Goal: Task Accomplishment & Management: Manage account settings

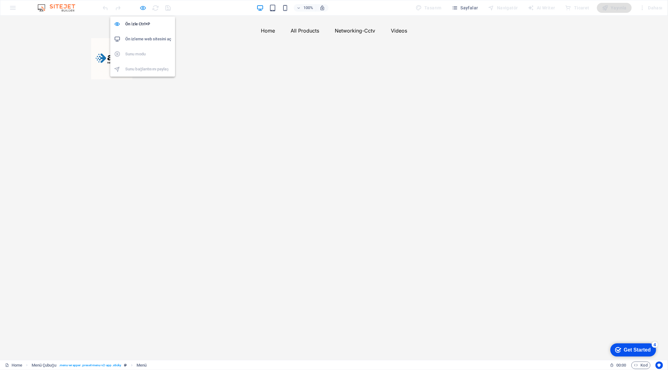
click at [142, 7] on icon "button" at bounding box center [143, 7] width 7 height 7
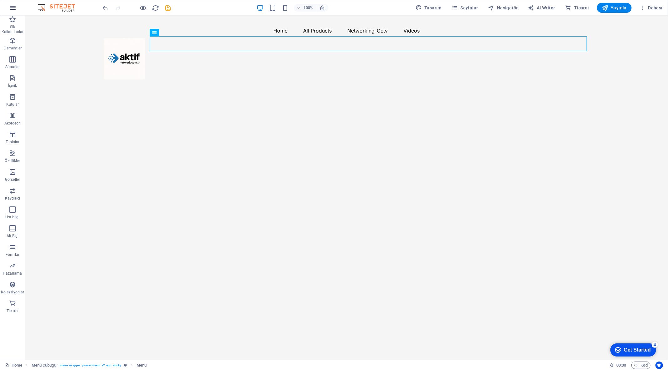
click at [14, 8] on icon "button" at bounding box center [13, 8] width 8 height 8
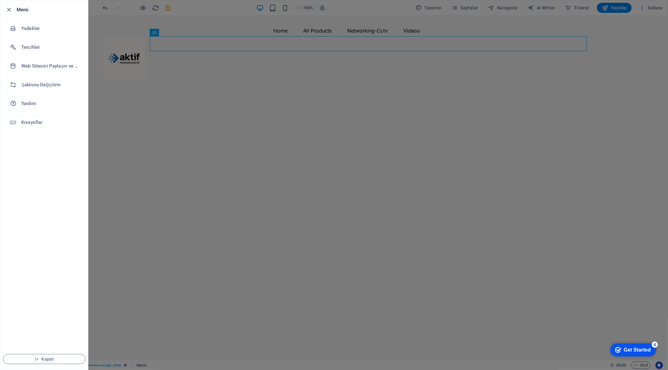
click at [424, 93] on div at bounding box center [334, 185] width 668 height 370
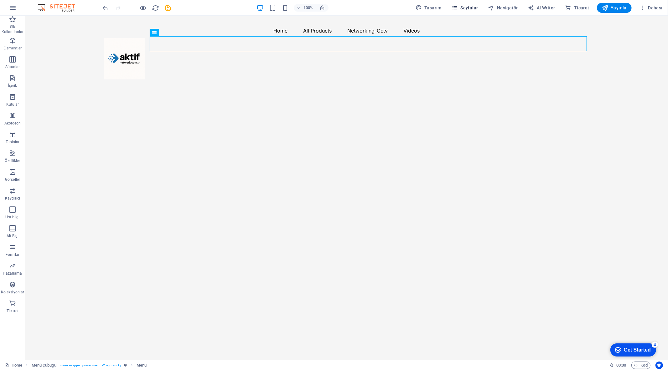
click at [474, 8] on span "Sayfalar" at bounding box center [464, 8] width 27 height 6
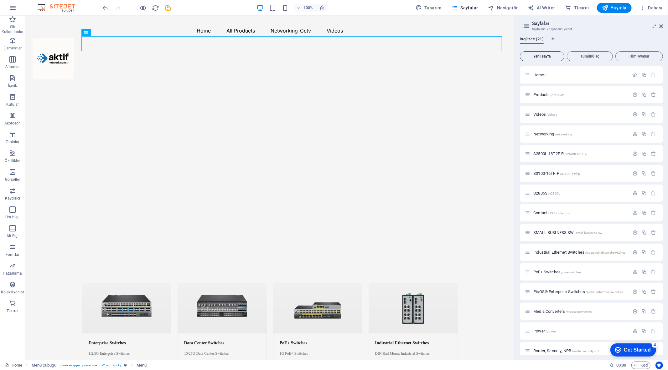
click at [540, 57] on span "Yeni sayfa" at bounding box center [541, 56] width 39 height 4
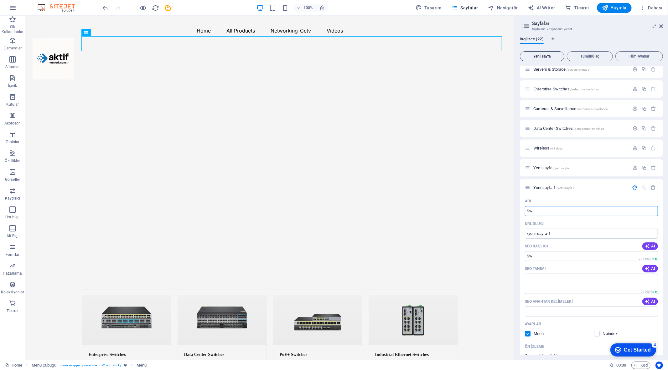
type input "Swi"
type input "/sw"
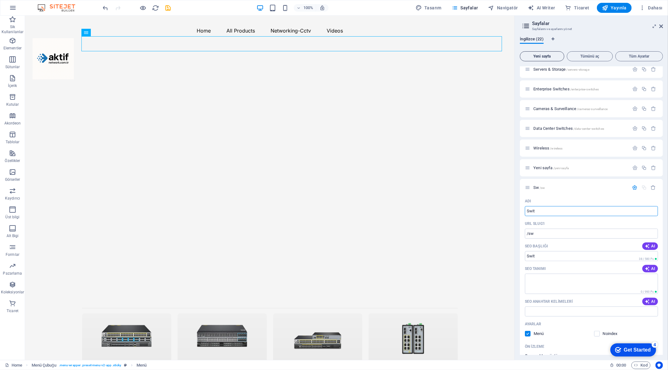
type input "Swit"
type input "/swit"
type input "Switch"
type input "/switc"
type input "Switch"
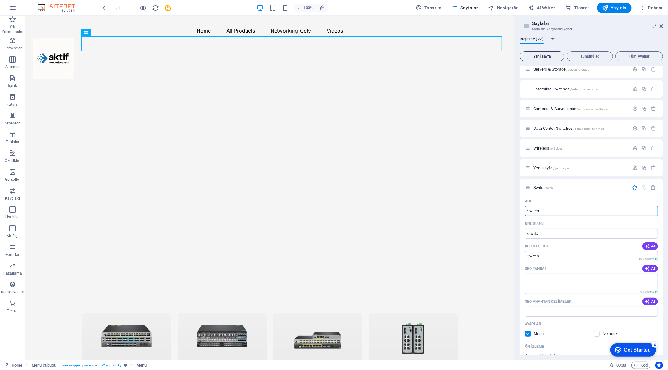
type input "/switch"
type input "Switches"
type input "/switches"
type input "Switches"
click at [581, 197] on div "Adı" at bounding box center [591, 201] width 133 height 10
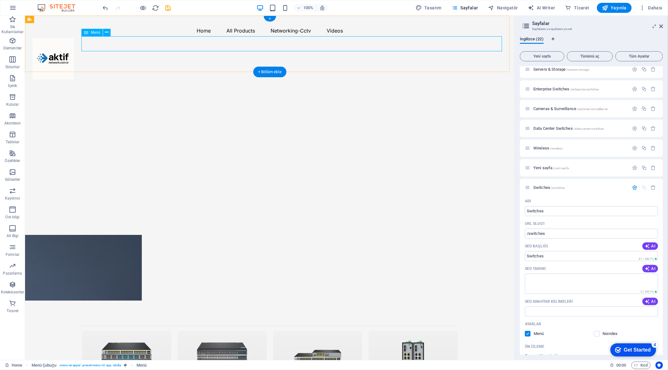
click at [199, 38] on nav "Home All Products Networking-Cctv Videos" at bounding box center [269, 30] width 474 height 15
select select
select select "1"
select select
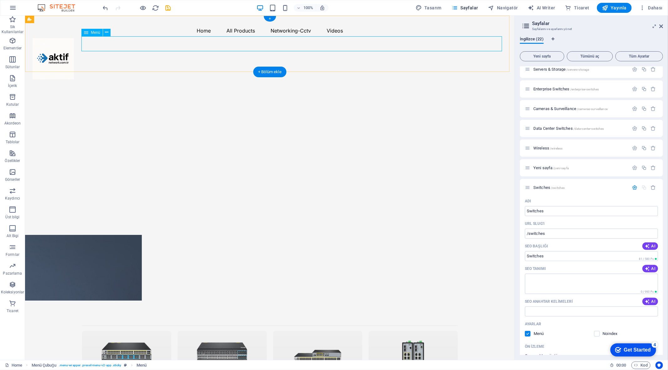
select select "3"
select select
select select "2"
select select
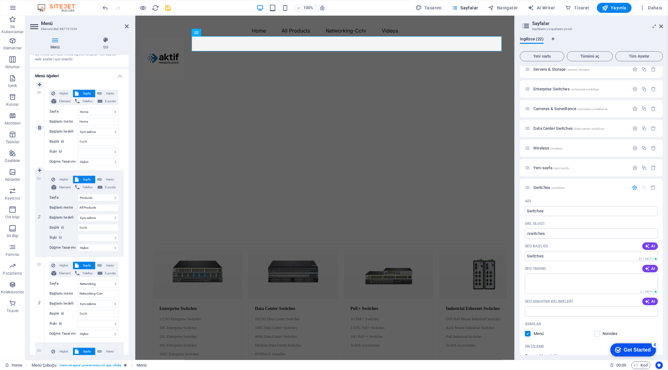
scroll to position [69, 0]
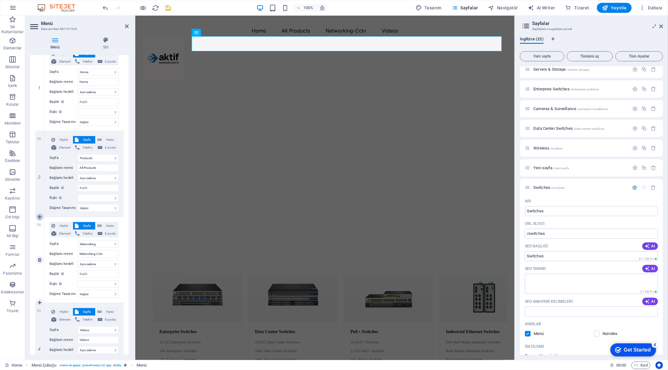
click at [39, 216] on icon at bounding box center [39, 217] width 3 height 4
select select
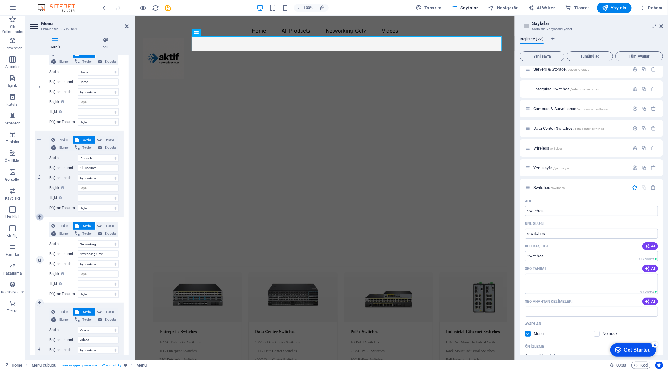
select select "3"
type input "Networking-Cctv"
select select
select select "2"
select select
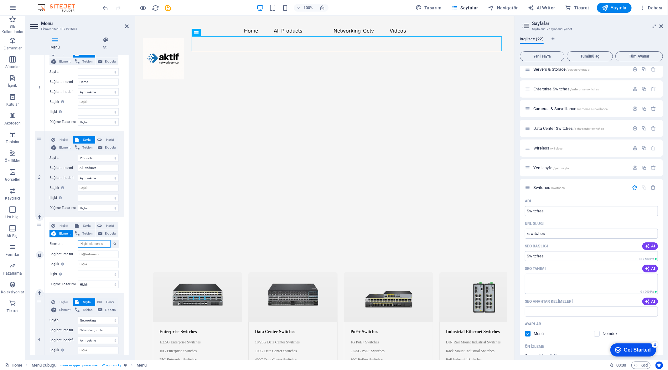
click at [96, 243] on input "Element" at bounding box center [94, 244] width 33 height 8
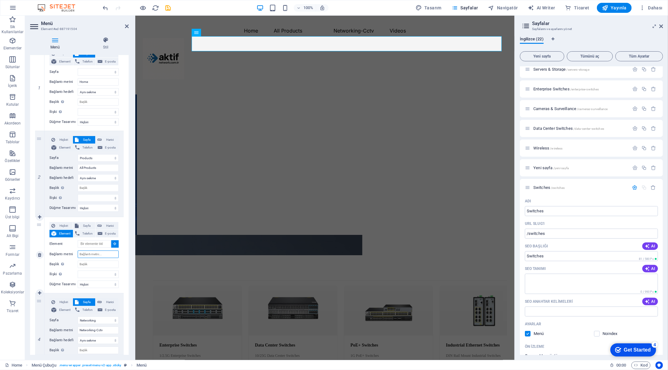
click at [98, 255] on input "Bağlantı metni" at bounding box center [98, 255] width 41 height 8
drag, startPoint x: 105, startPoint y: 254, endPoint x: 75, endPoint y: 252, distance: 30.2
click at [75, 252] on div "Bağlantı metni" at bounding box center [83, 255] width 69 height 8
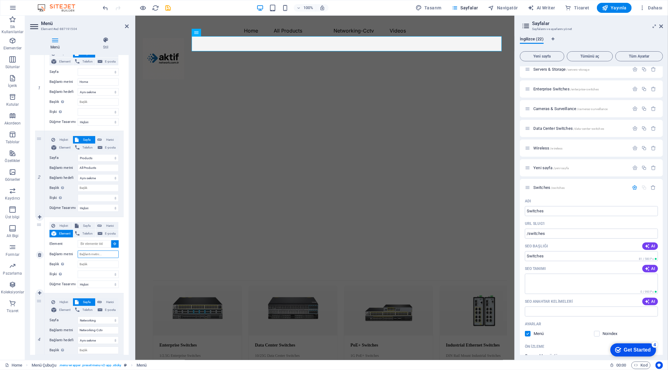
type input "s"
select select
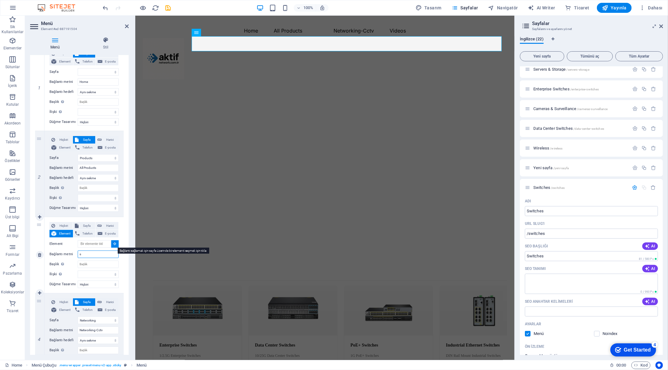
select select
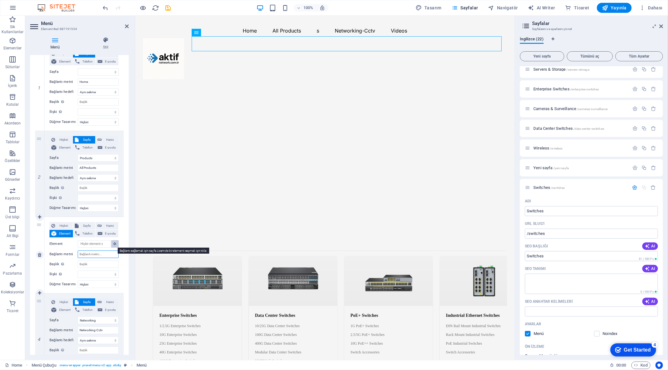
select select
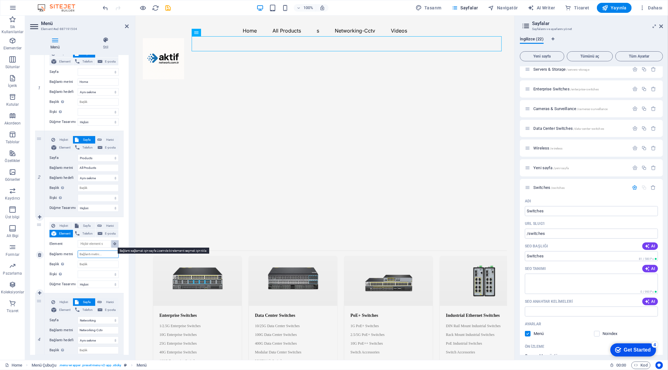
select select
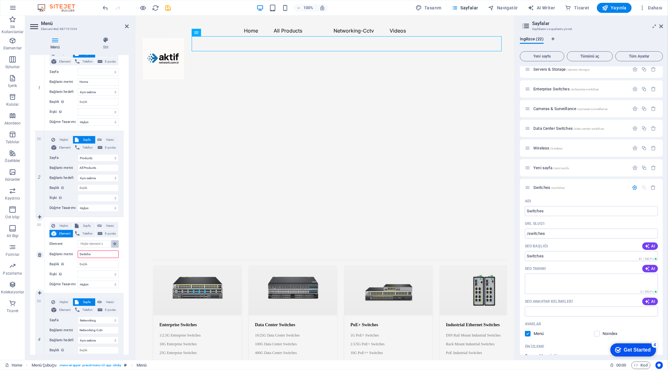
type input "Switches"
select select
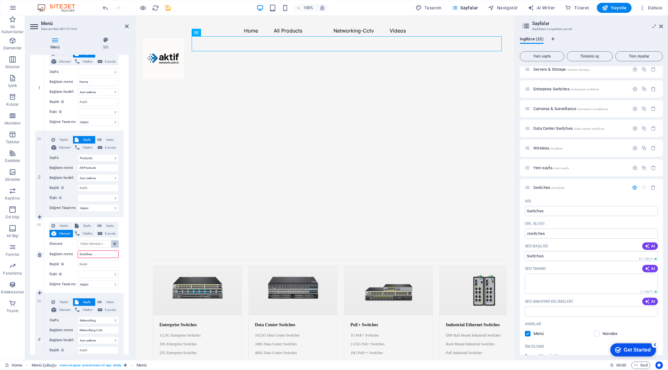
select select
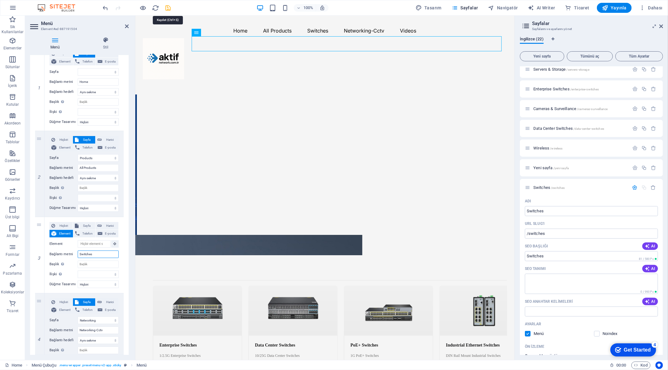
type input "Switches"
click at [170, 10] on icon "save" at bounding box center [168, 7] width 7 height 7
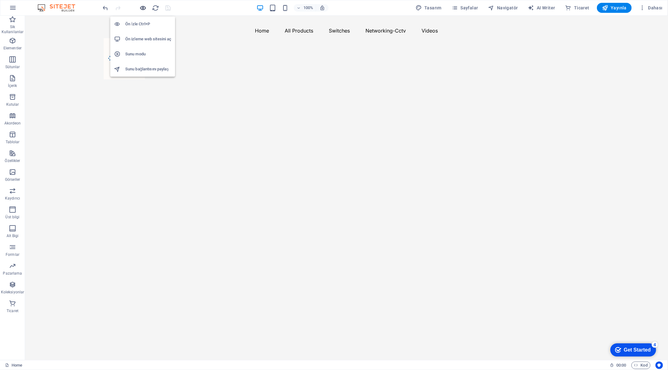
click at [144, 7] on icon "button" at bounding box center [143, 7] width 7 height 7
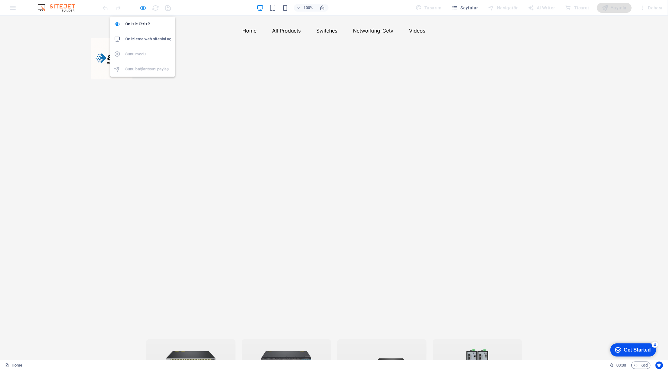
click at [143, 9] on icon "button" at bounding box center [143, 7] width 7 height 7
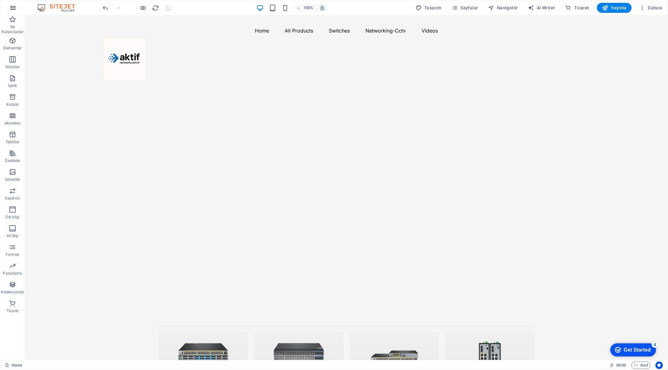
click at [14, 8] on icon "button" at bounding box center [13, 8] width 8 height 8
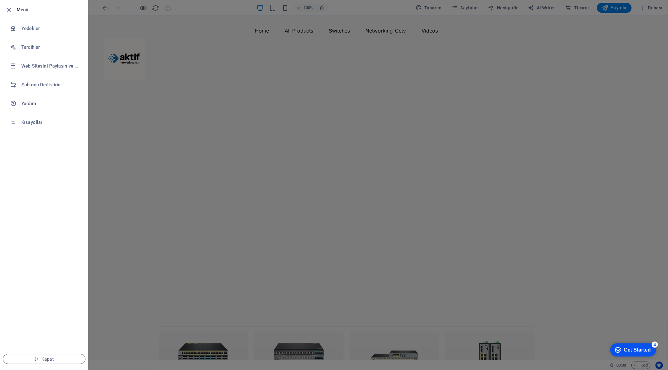
drag, startPoint x: 186, startPoint y: 54, endPoint x: 171, endPoint y: 57, distance: 14.9
click at [185, 53] on div at bounding box center [334, 185] width 668 height 370
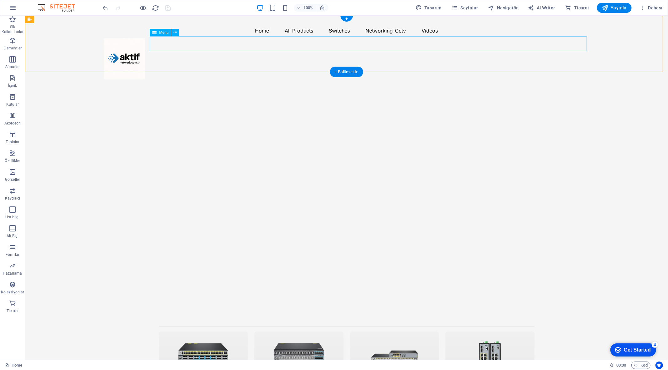
click at [301, 38] on nav "Home All Products Switches Networking-Cctv Videos" at bounding box center [346, 30] width 486 height 15
select select
select select "1"
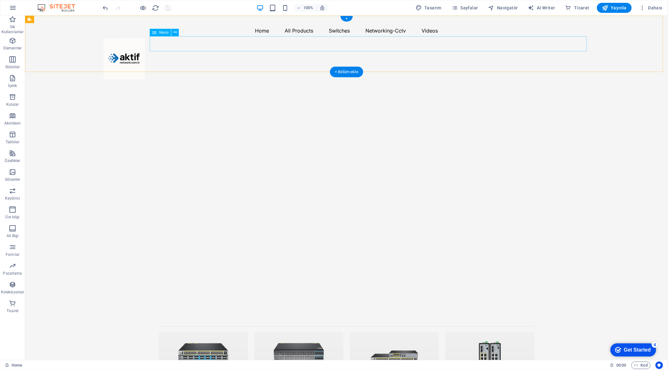
select select
select select "3"
select select
select select "2"
select select
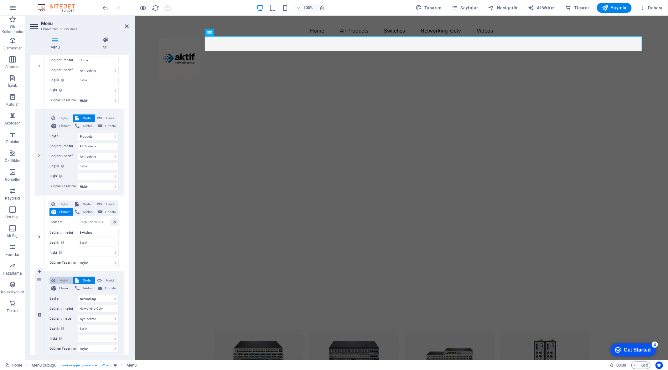
scroll to position [104, 0]
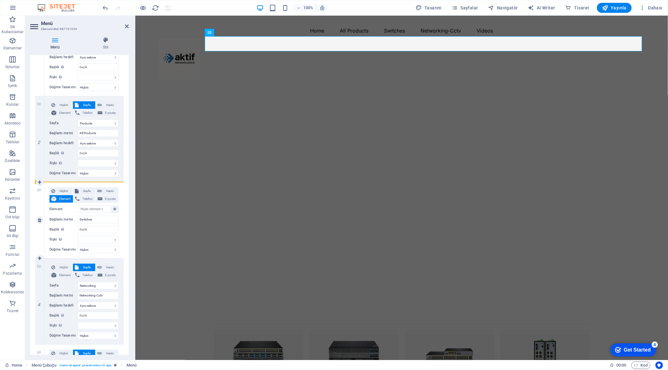
drag, startPoint x: 41, startPoint y: 196, endPoint x: 66, endPoint y: 185, distance: 27.6
click at [66, 185] on div "3 Hiçbiri Sayfa Harici Element Telefon E-posta Sayfa Home Products Videos Netwo…" at bounding box center [79, 220] width 89 height 76
select select "0"
select select
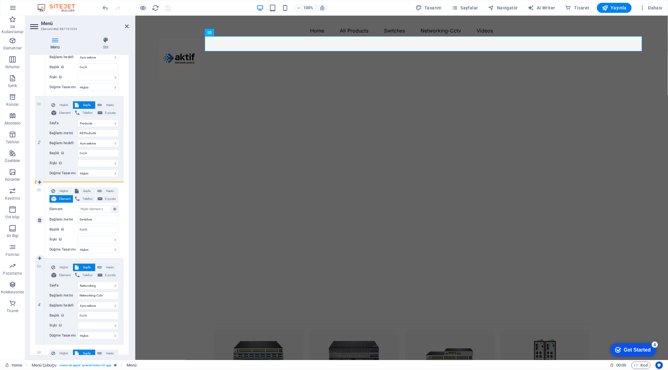
select select
drag, startPoint x: 38, startPoint y: 205, endPoint x: 43, endPoint y: 203, distance: 5.8
click at [46, 207] on div "3 Hiçbiri Sayfa Harici Element Telefon E-posta Sayfa Home Products Videos Netwo…" at bounding box center [79, 220] width 89 height 76
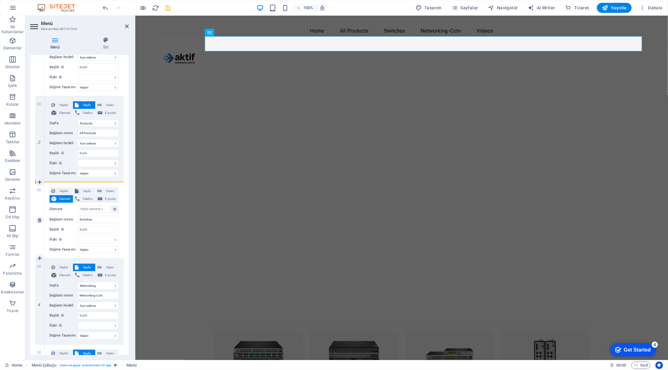
select select
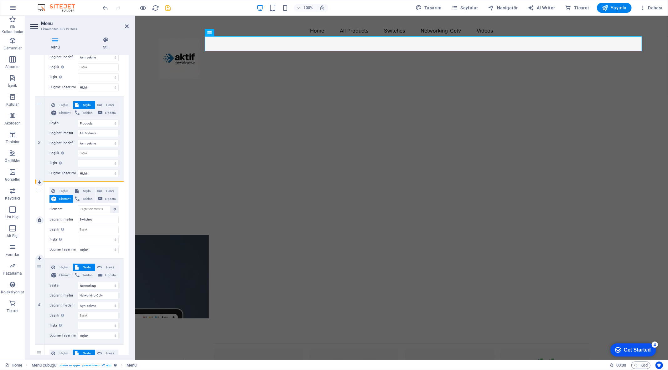
drag, startPoint x: 39, startPoint y: 190, endPoint x: 69, endPoint y: 182, distance: 31.4
click at [69, 182] on div "3 Hiçbiri Sayfa Harici Element Telefon E-posta Sayfa Home Products Videos Netwo…" at bounding box center [79, 220] width 89 height 76
select select
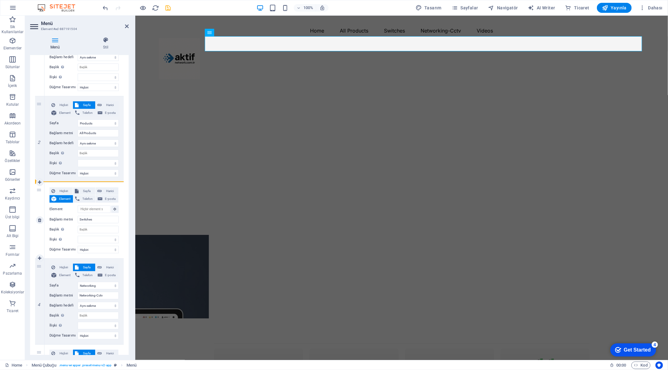
select select
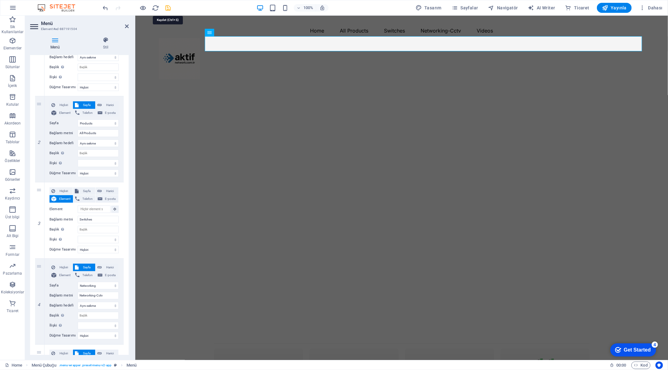
click at [169, 5] on icon "save" at bounding box center [168, 7] width 7 height 7
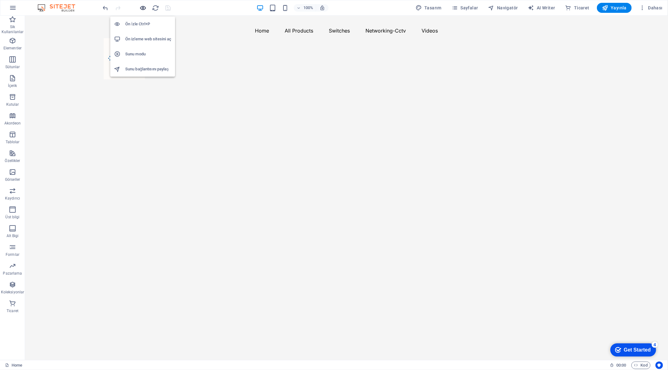
click at [145, 8] on icon "button" at bounding box center [143, 7] width 7 height 7
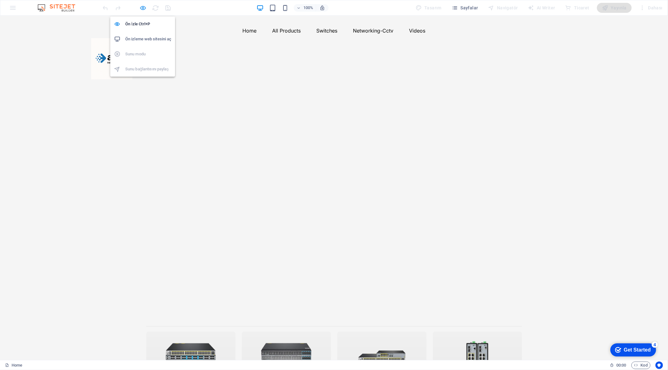
click at [142, 8] on icon "button" at bounding box center [143, 7] width 7 height 7
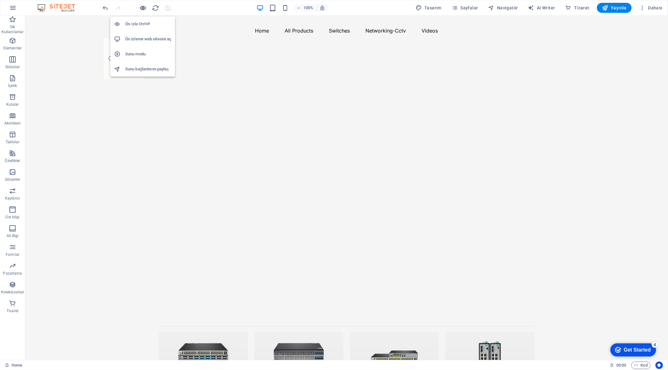
click at [142, 8] on icon "button" at bounding box center [143, 7] width 7 height 7
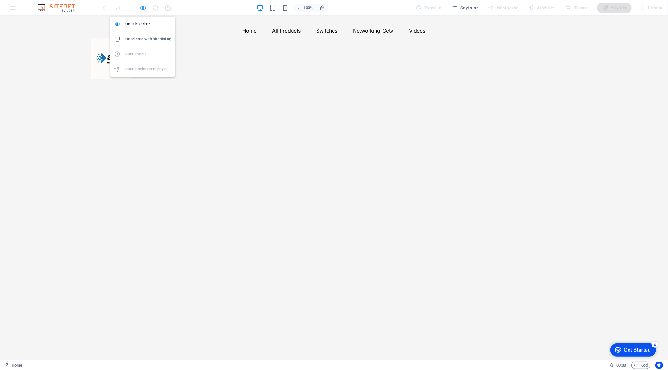
click at [143, 9] on icon "button" at bounding box center [143, 7] width 7 height 7
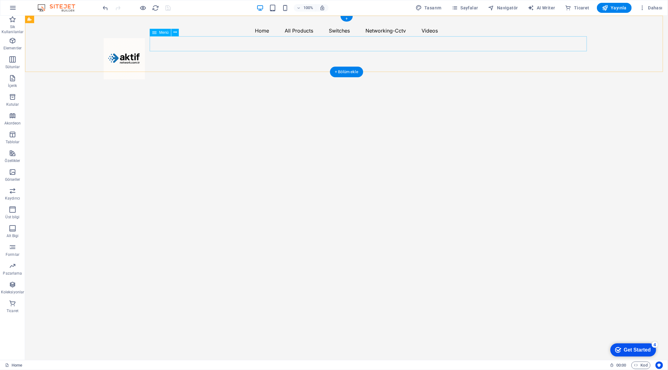
click at [242, 38] on nav "Home All Products Switches Networking-Cctv Videos" at bounding box center [346, 30] width 486 height 15
select select
select select "1"
select select
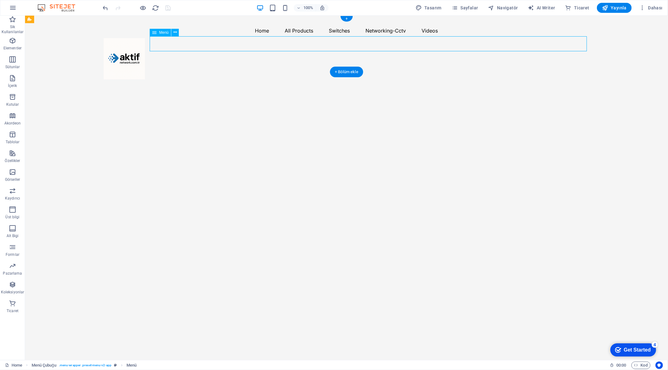
select select "3"
select select
select select "2"
select select
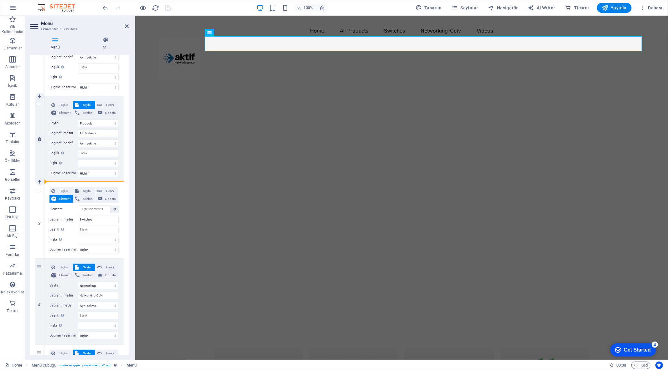
drag, startPoint x: 39, startPoint y: 196, endPoint x: 89, endPoint y: 177, distance: 53.5
click at [86, 176] on div "1 Hiçbiri Sayfa Harici Element Telefon E-posta Sayfa Home Products Videos Netwo…" at bounding box center [79, 220] width 89 height 421
select select
select select "3"
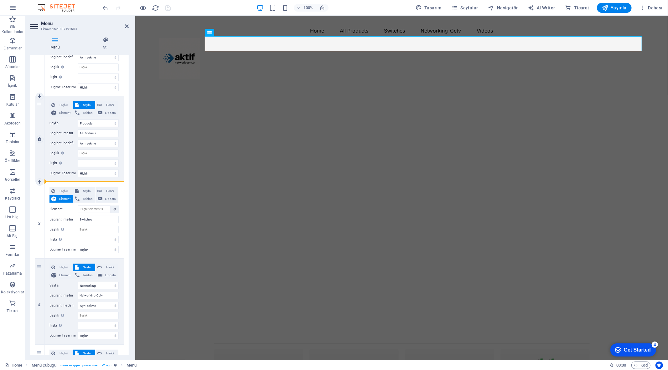
type input "Networking-Cctv"
select select
select select "2"
type input "Videos"
select select
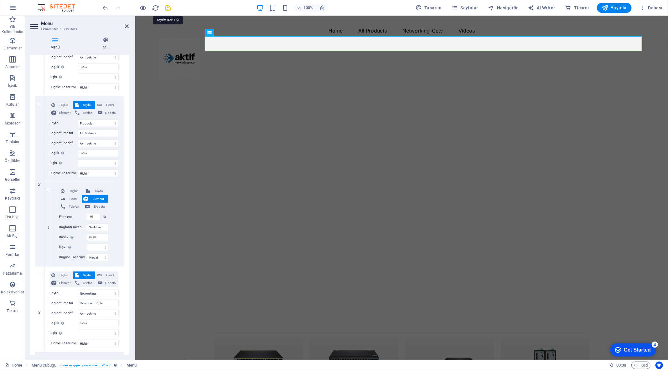
click at [167, 8] on icon "save" at bounding box center [168, 7] width 7 height 7
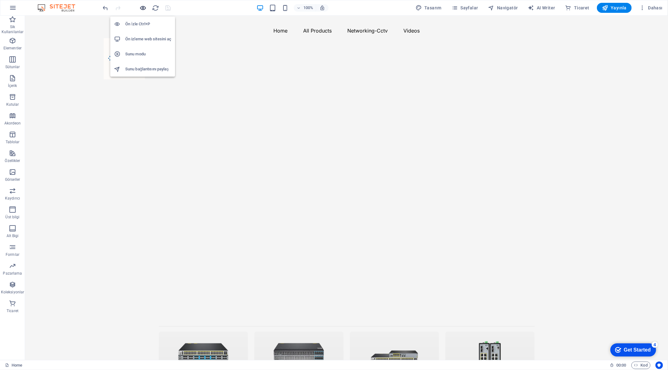
click at [146, 8] on icon "button" at bounding box center [143, 7] width 7 height 7
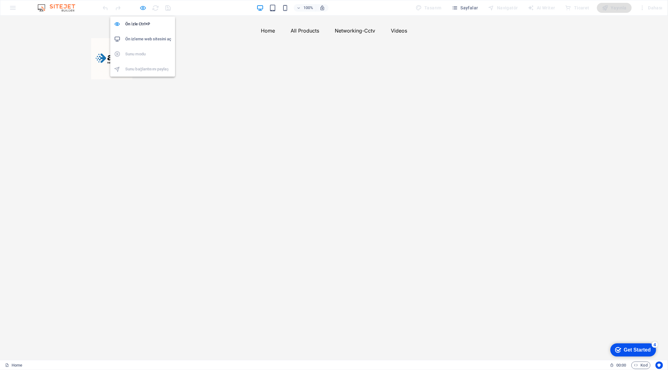
click at [143, 7] on icon "button" at bounding box center [143, 7] width 7 height 7
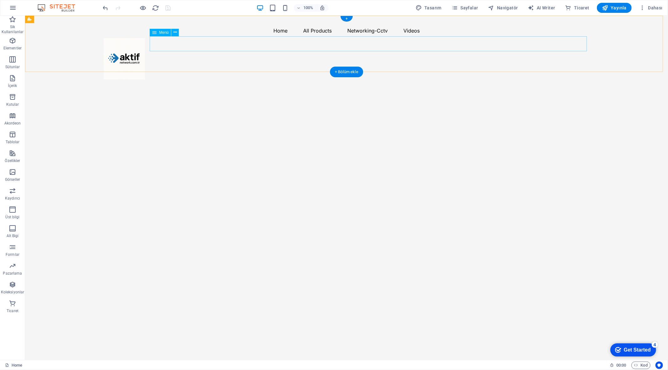
click at [273, 38] on nav "Home All Products Switches Networking-Cctv Videos" at bounding box center [346, 30] width 486 height 15
select select
select select "1"
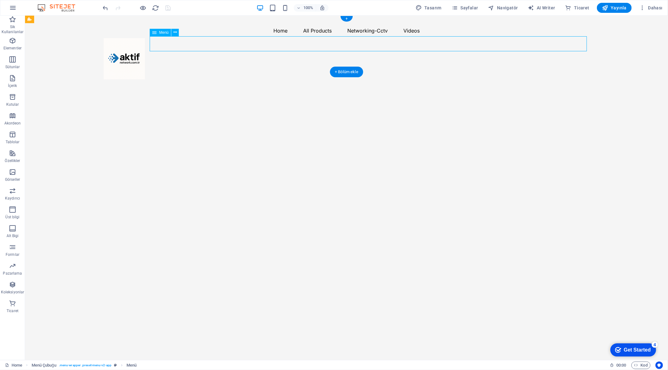
select select
select select "3"
select select
select select "2"
select select
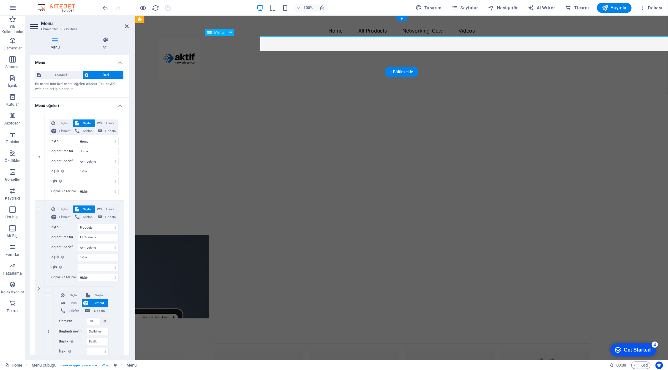
click at [273, 38] on nav "Home All Products Switches Networking-Cctv Videos" at bounding box center [401, 30] width 486 height 15
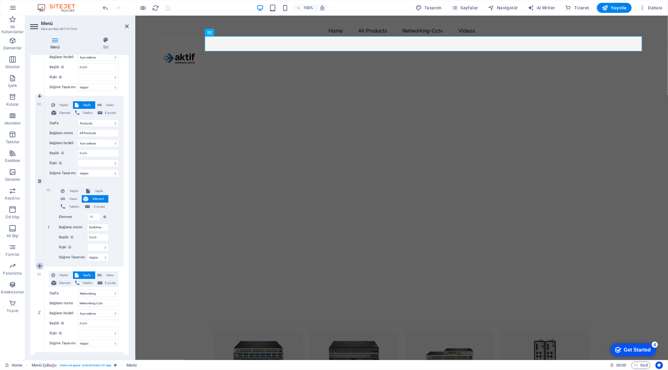
click at [40, 265] on icon at bounding box center [39, 266] width 3 height 4
select select
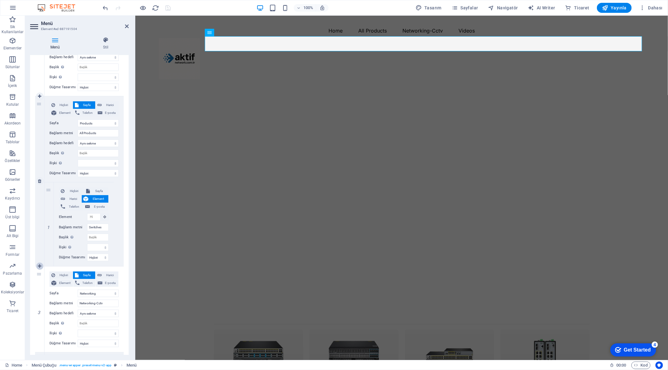
select select "3"
type input "Networking-Cctv"
select select
select select "2"
select select
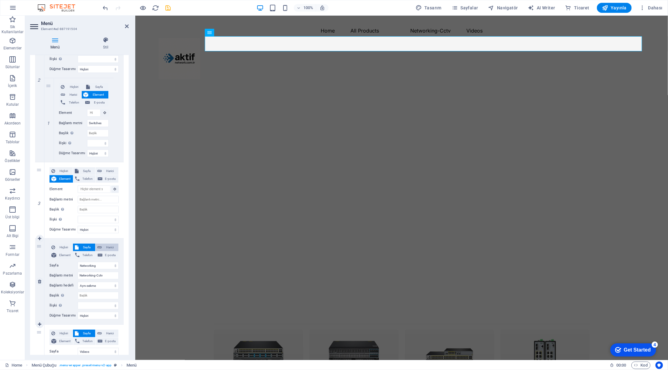
scroll to position [174, 0]
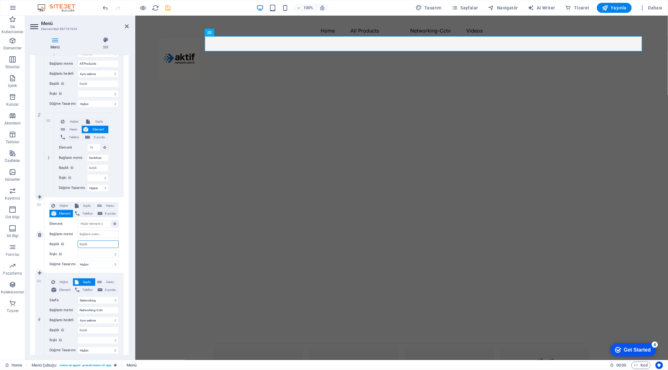
click at [93, 244] on input "Başlık Ek bağlantı tanımının bağlantı metniyle aynı olmaması gerekir. Başlık, g…" at bounding box center [98, 245] width 41 height 8
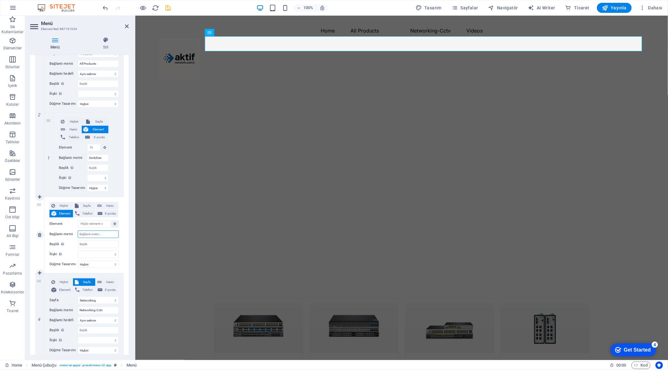
click at [91, 234] on input "Bağlantı metni" at bounding box center [98, 235] width 41 height 8
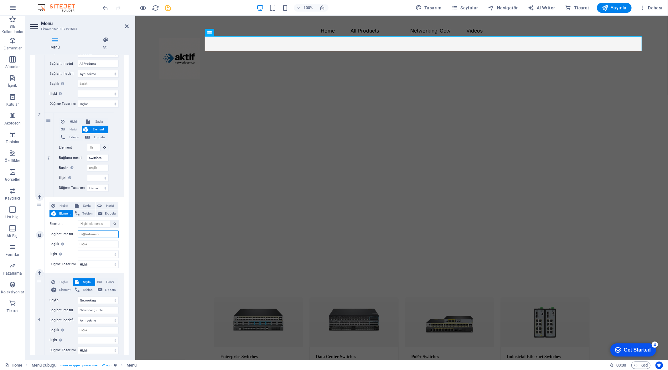
type input "Networking-Cctv"
select select
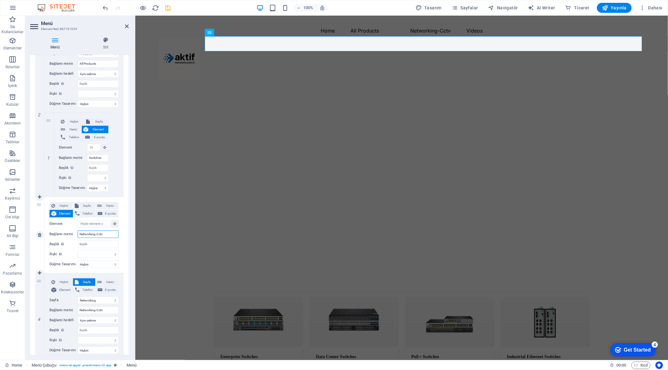
select select
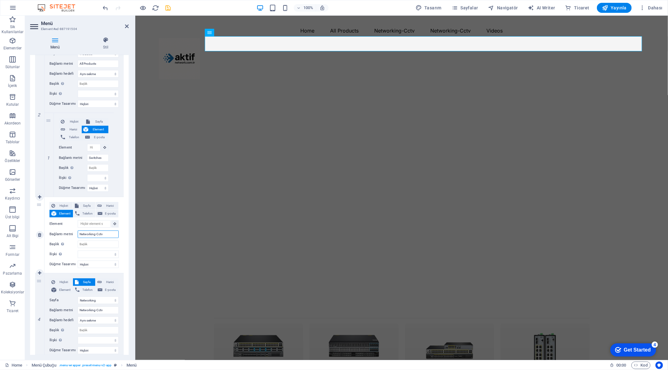
drag, startPoint x: 99, startPoint y: 234, endPoint x: 94, endPoint y: 234, distance: 4.4
click at [94, 234] on input "Networking-Cctv" at bounding box center [98, 235] width 41 height 8
click at [108, 235] on input "Networking-Cctv" at bounding box center [98, 235] width 41 height 8
type input "Networking"
select select
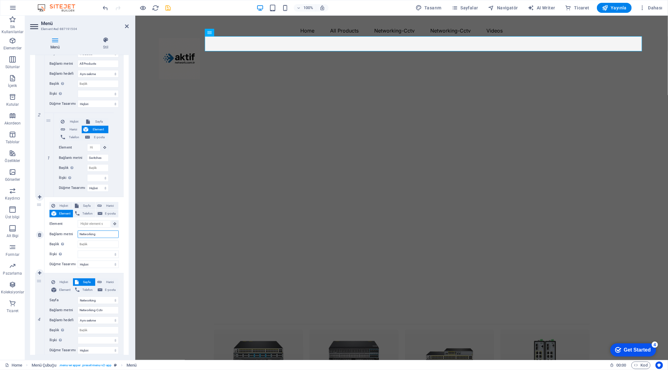
select select
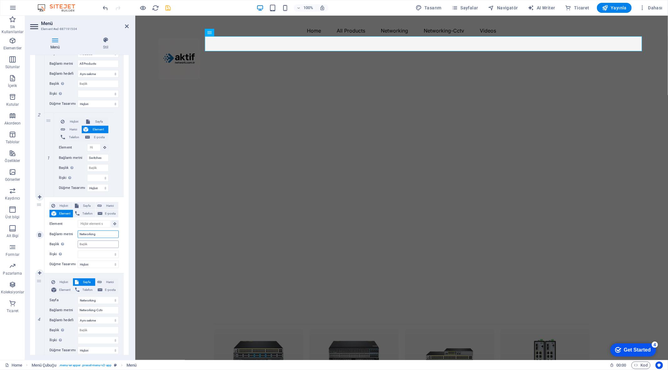
type input "Networking"
click at [88, 242] on input "Başlık Ek bağlantı tanımının bağlantı metniyle aynı olmaması gerekir. Başlık, g…" at bounding box center [98, 245] width 41 height 8
type input "Ne"
select select
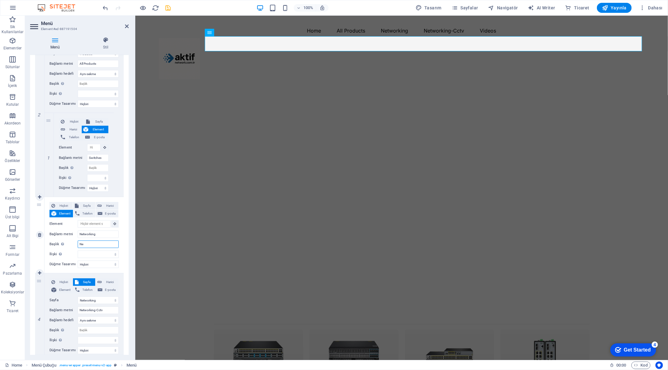
select select
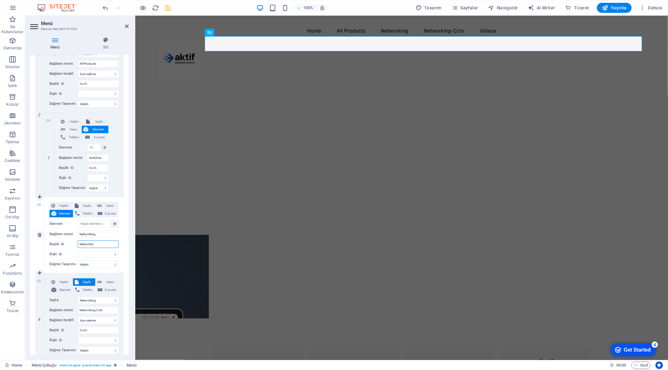
type input "Networking"
select select
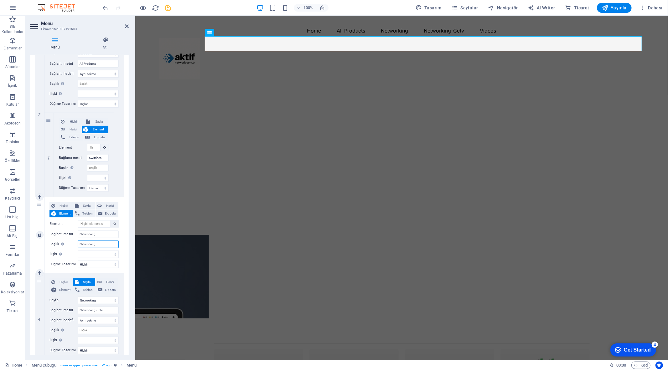
select select
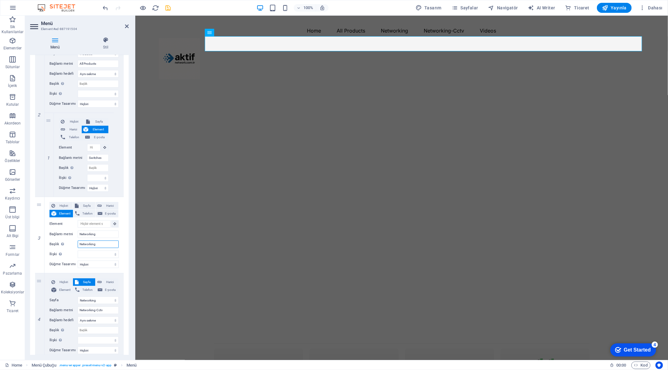
type input "Networking"
click at [172, 8] on span "save" at bounding box center [168, 7] width 8 height 7
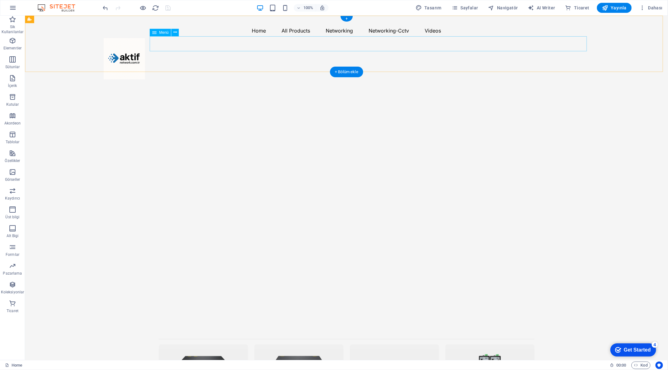
click at [228, 38] on nav "Home All Products Switches Networking Networking-Cctv Videos" at bounding box center [346, 30] width 486 height 15
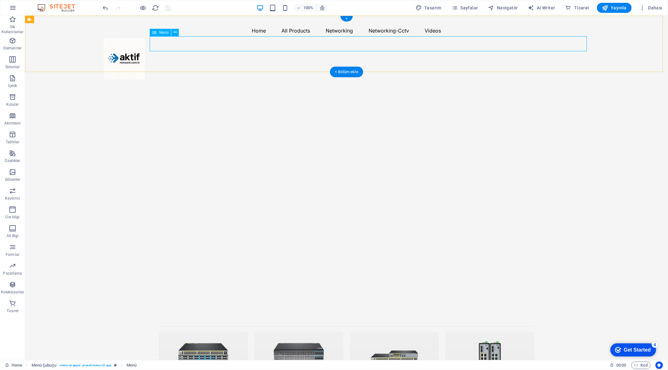
click at [259, 38] on nav "Home All Products Switches Networking Networking-Cctv Videos" at bounding box center [346, 30] width 486 height 15
select select
select select "1"
select select
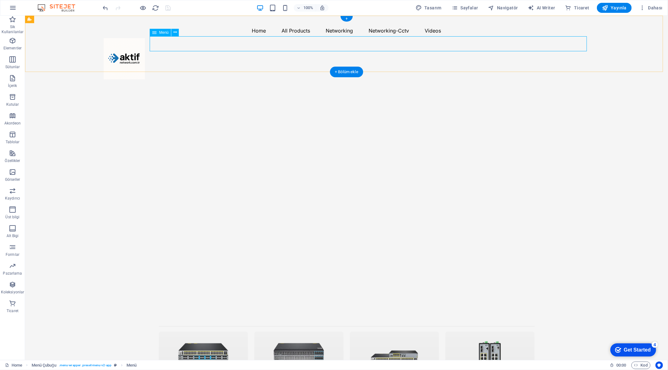
select select "3"
select select
select select "2"
select select
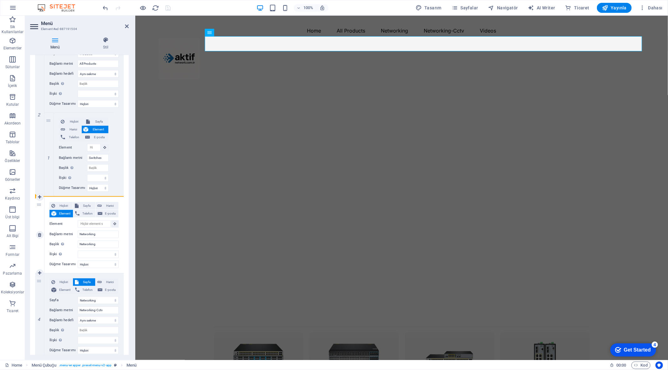
drag, startPoint x: 39, startPoint y: 220, endPoint x: 38, endPoint y: 225, distance: 5.2
click at [38, 225] on div "3" at bounding box center [39, 235] width 9 height 76
select select
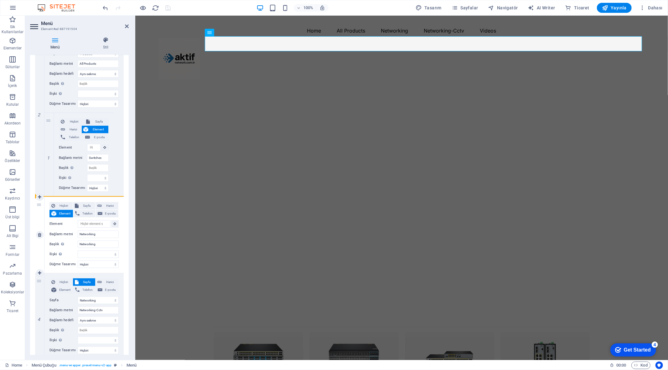
select select
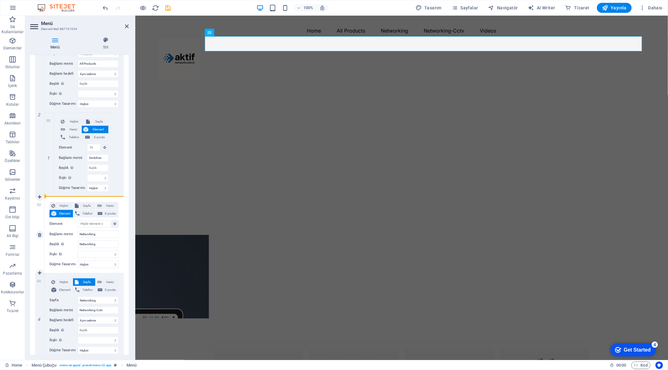
drag, startPoint x: 38, startPoint y: 205, endPoint x: 74, endPoint y: 196, distance: 37.7
click at [74, 197] on div "3 Hiçbiri Sayfa Harici Element Telefon E-posta Sayfa Home Products Videos Netwo…" at bounding box center [79, 235] width 89 height 76
select select
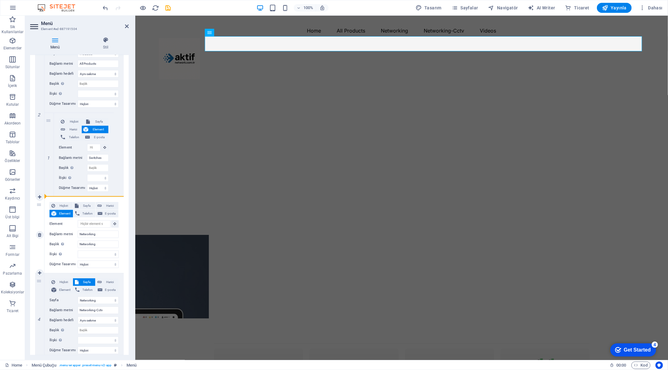
select select "3"
type input "Networking-Cctv"
select select
select select "2"
type input "Videos"
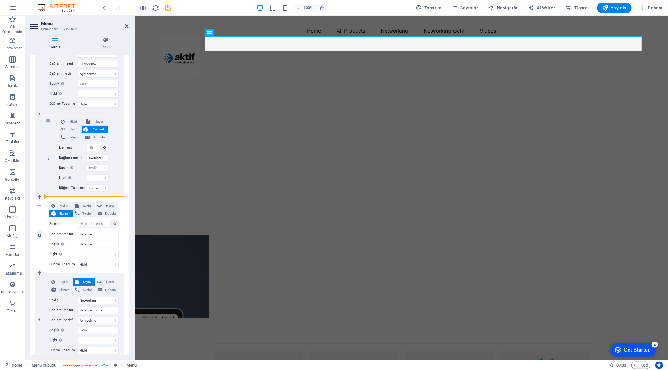
select select
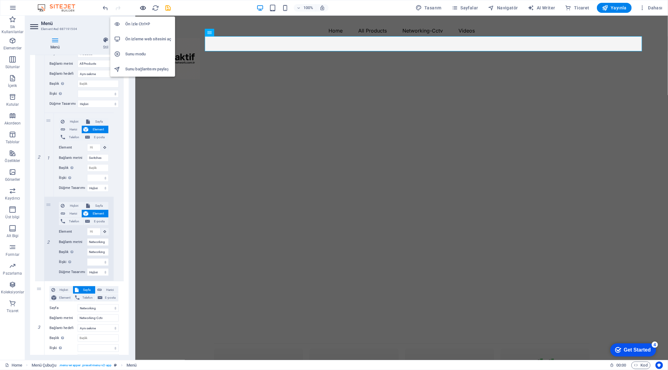
click at [144, 9] on icon "button" at bounding box center [143, 7] width 7 height 7
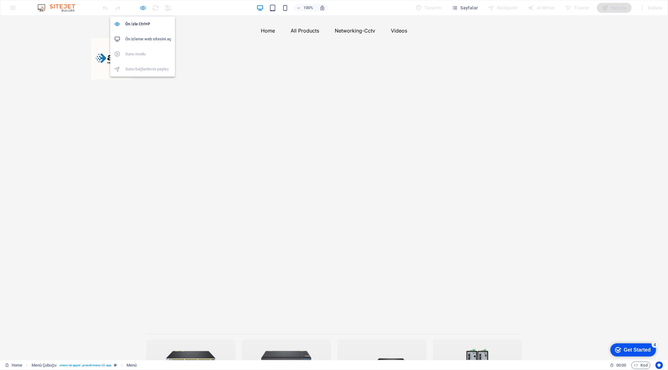
click at [144, 7] on icon "button" at bounding box center [143, 7] width 7 height 7
select select
select select "1"
select select
select select "3"
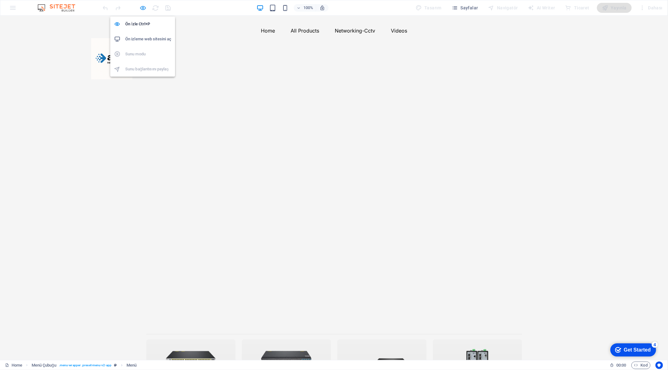
select select
select select "2"
select select
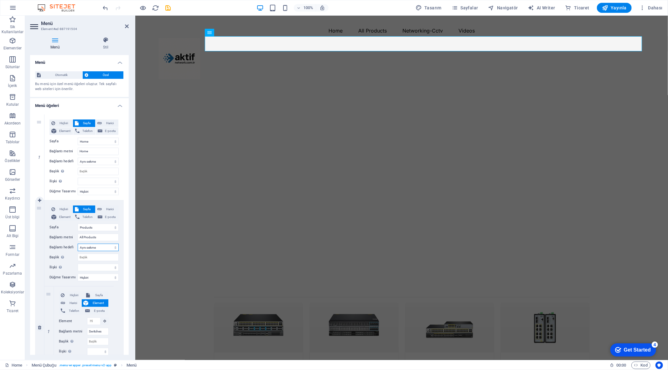
click at [97, 247] on select "Yeni sekme Aynı sekme Kaplama" at bounding box center [98, 248] width 41 height 8
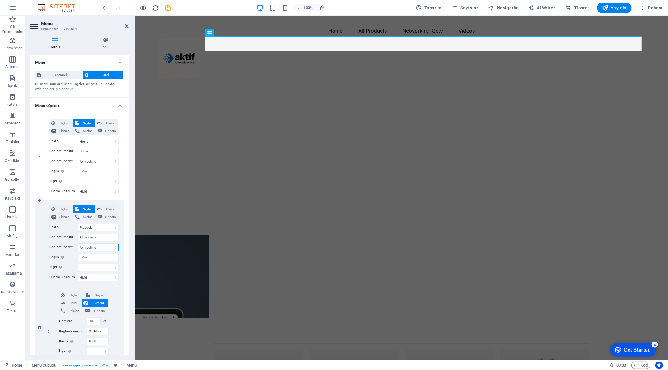
click at [78, 244] on select "Yeni sekme Aynı sekme Kaplama" at bounding box center [98, 248] width 41 height 8
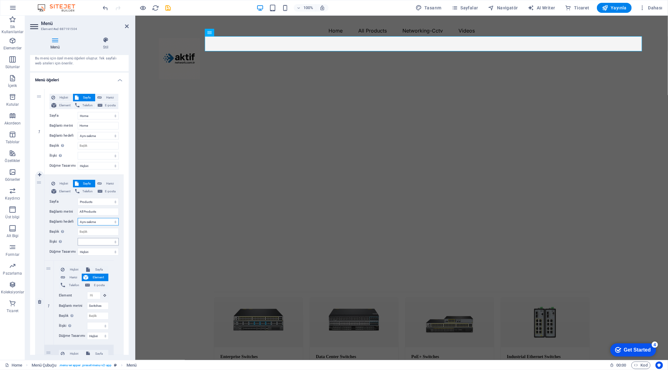
scroll to position [35, 0]
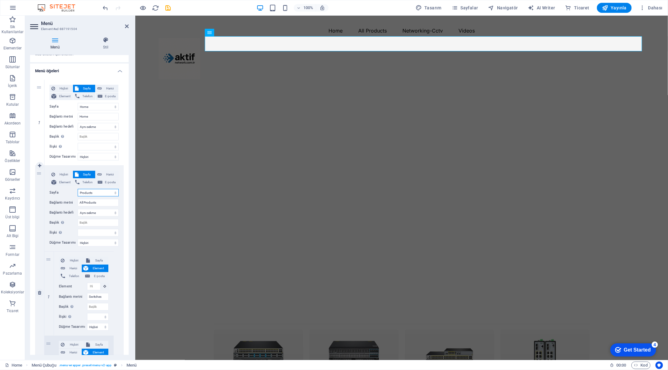
click at [98, 193] on select "Home Products Videos Networking S2500L-18T2F-P S3100-16TF-P S2805S Contact us S…" at bounding box center [98, 193] width 41 height 8
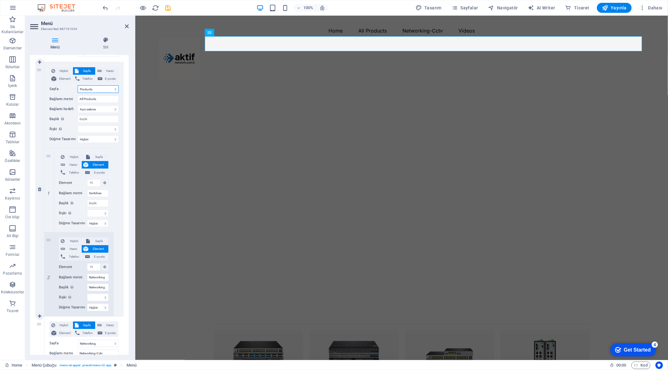
scroll to position [139, 0]
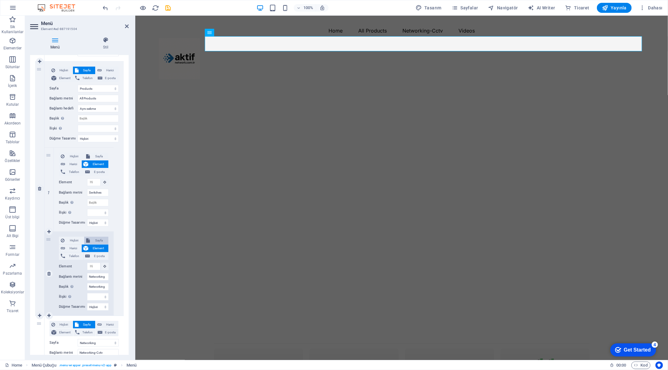
click at [95, 239] on span "Sayfa" at bounding box center [99, 241] width 15 height 8
select select
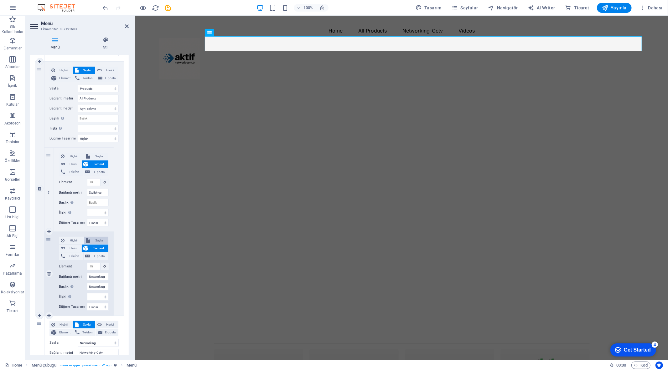
select select
click at [97, 267] on select "Home Products Videos Networking S2500L-18T2F-P S3100-16TF-P S2805S Contact us S…" at bounding box center [98, 267] width 22 height 8
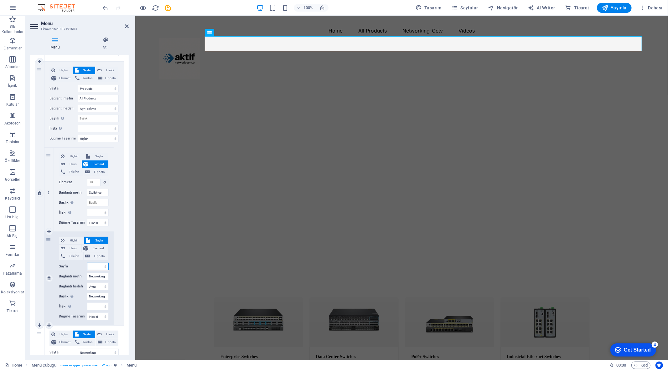
select select "3"
click at [87, 263] on select "Home Products Videos Networking S2500L-18T2F-P S3100-16TF-P S2805S Contact us S…" at bounding box center [98, 267] width 22 height 8
select select
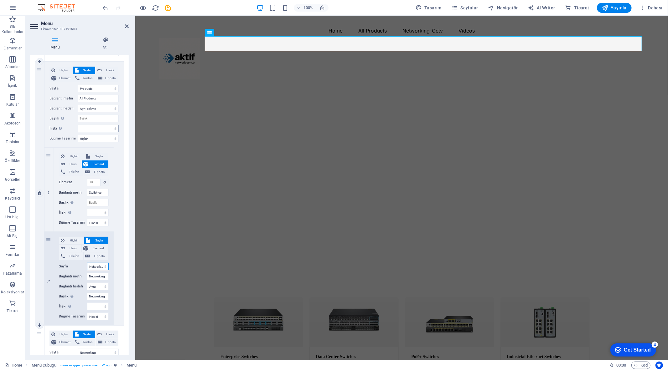
select select
click at [168, 8] on icon "save" at bounding box center [168, 7] width 7 height 7
select select
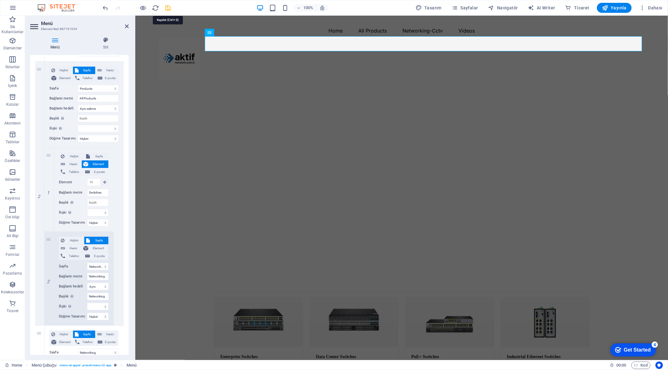
select select "1"
select select
select select "3"
select select
select select "3"
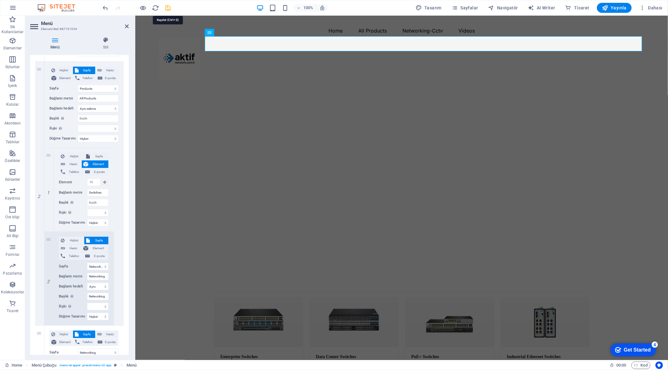
select select
select select "2"
select select
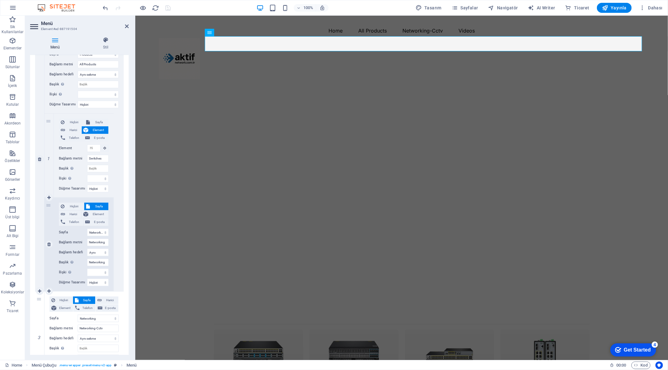
scroll to position [174, 0]
click at [99, 251] on select "Yeni sekme Aynı sekme Kaplama" at bounding box center [98, 252] width 22 height 8
select select "overlay"
click at [87, 248] on select "Yeni sekme Aynı sekme Kaplama" at bounding box center [98, 252] width 22 height 8
select select
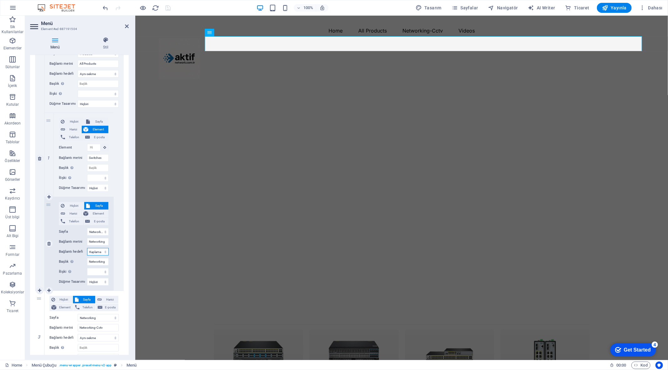
select select
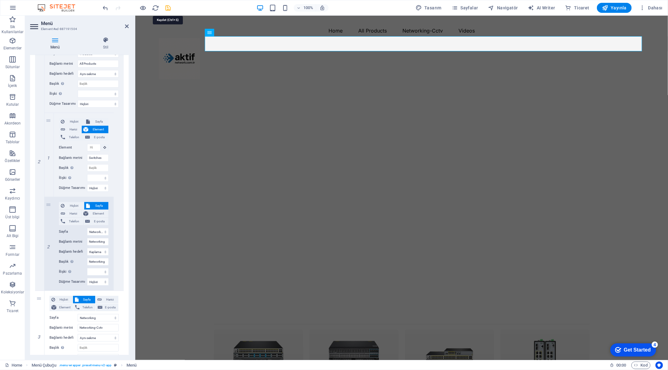
click at [165, 9] on icon "save" at bounding box center [168, 7] width 7 height 7
select select
select select "1"
select select
select select "3"
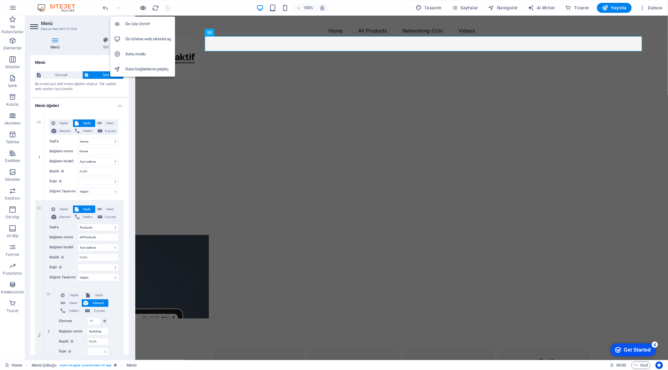
click at [142, 7] on icon "button" at bounding box center [143, 7] width 7 height 7
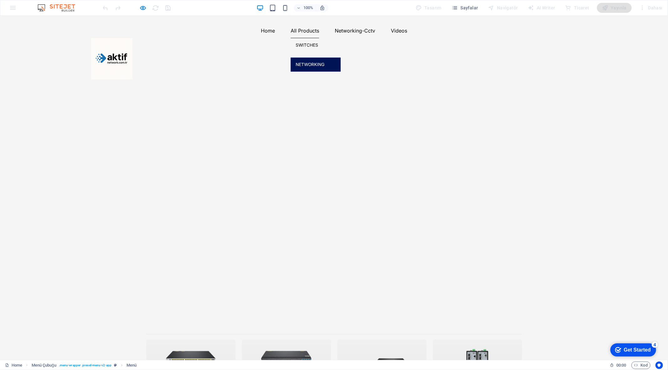
click at [329, 72] on link "Networking" at bounding box center [315, 64] width 50 height 14
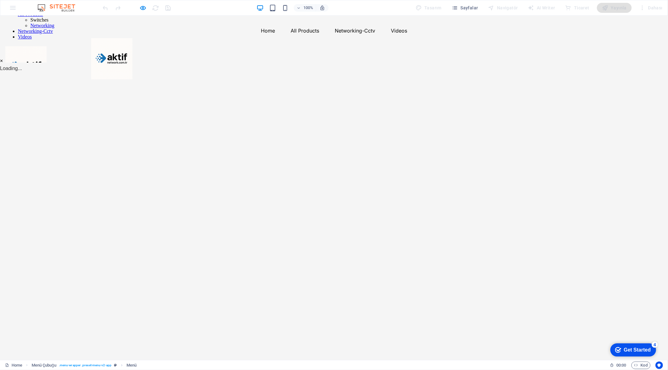
scroll to position [0, 0]
click at [3, 64] on button "×" at bounding box center [1, 61] width 3 height 8
click at [145, 6] on icon "button" at bounding box center [143, 7] width 7 height 7
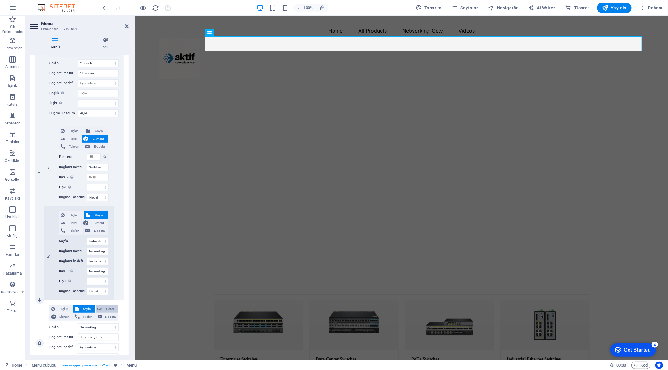
scroll to position [174, 0]
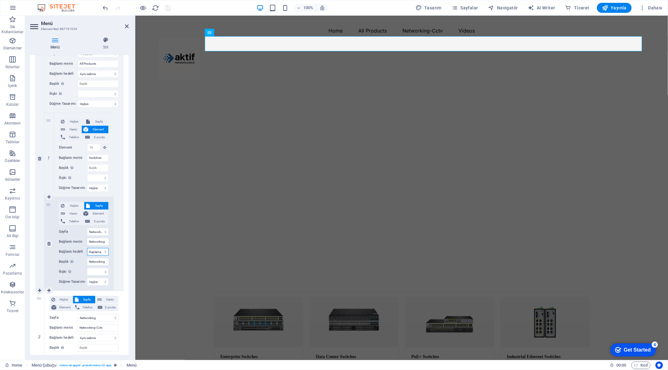
click at [99, 253] on select "Yeni sekme Aynı sekme Kaplama" at bounding box center [98, 252] width 22 height 8
click at [87, 248] on select "Yeni sekme Aynı sekme Kaplama" at bounding box center [98, 252] width 22 height 8
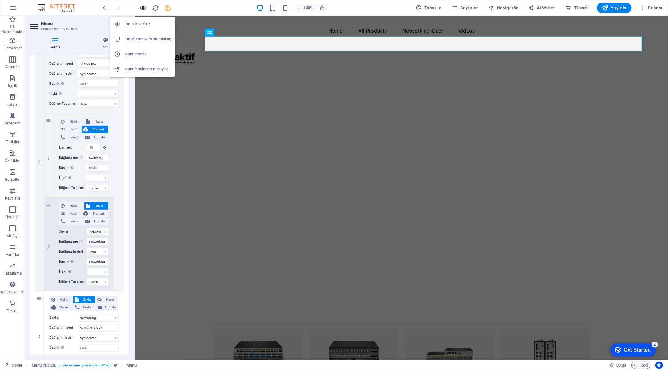
click at [144, 7] on icon "button" at bounding box center [143, 7] width 7 height 7
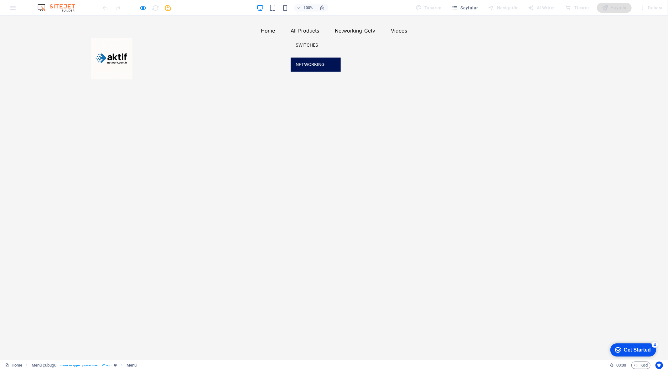
click at [331, 72] on link "Networking" at bounding box center [315, 64] width 50 height 14
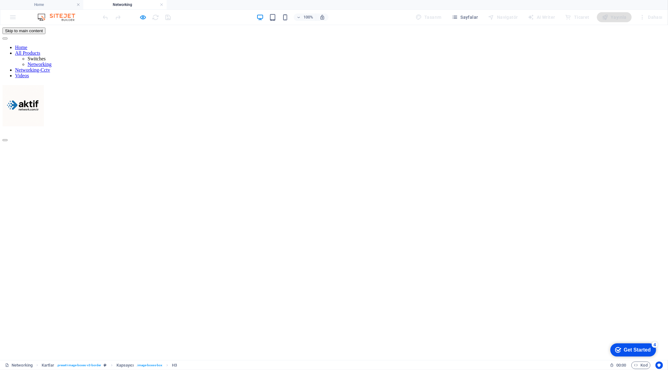
scroll to position [0, 0]
click at [144, 17] on icon "button" at bounding box center [143, 17] width 7 height 7
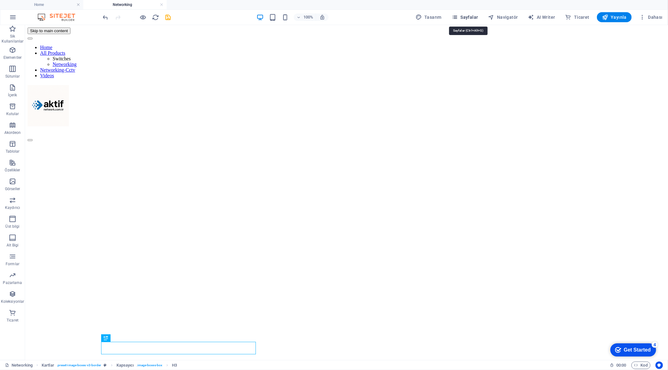
click at [477, 16] on span "Sayfalar" at bounding box center [464, 17] width 27 height 6
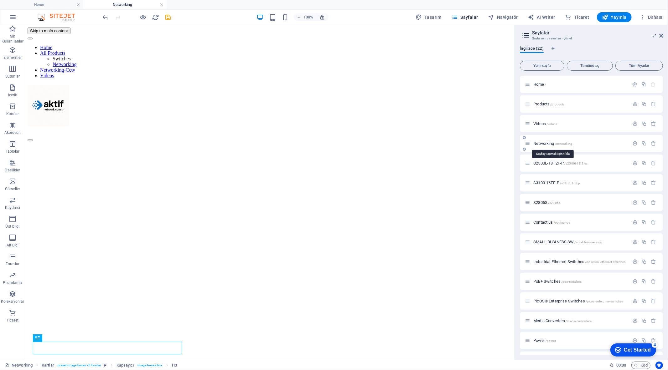
click at [552, 144] on span "Networking /networking" at bounding box center [552, 143] width 39 height 5
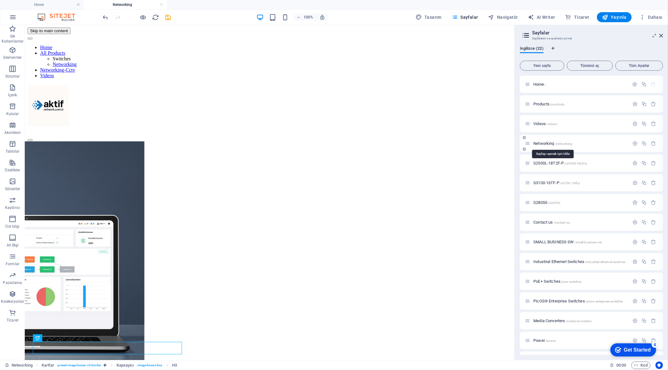
click at [547, 143] on span "Networking /networking" at bounding box center [552, 143] width 39 height 5
click at [542, 122] on span "Videos /videos" at bounding box center [545, 123] width 24 height 5
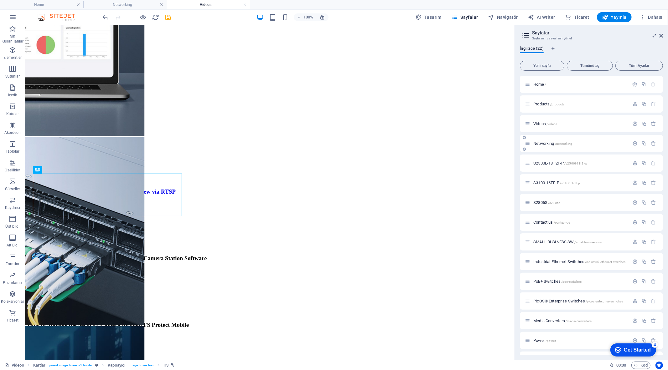
click at [548, 142] on span "Networking /networking" at bounding box center [552, 143] width 39 height 5
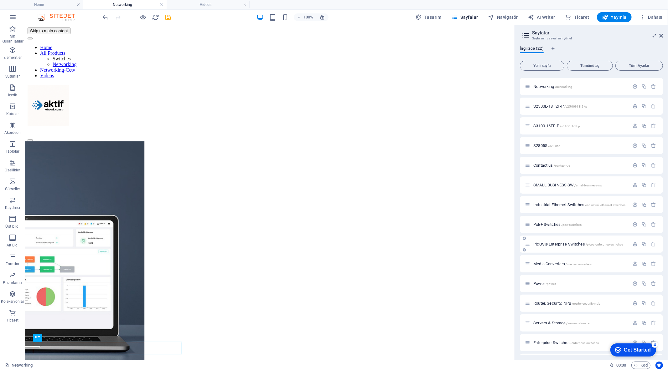
scroll to position [154, 0]
click at [541, 343] on span "Switches /switches" at bounding box center [548, 344] width 31 height 5
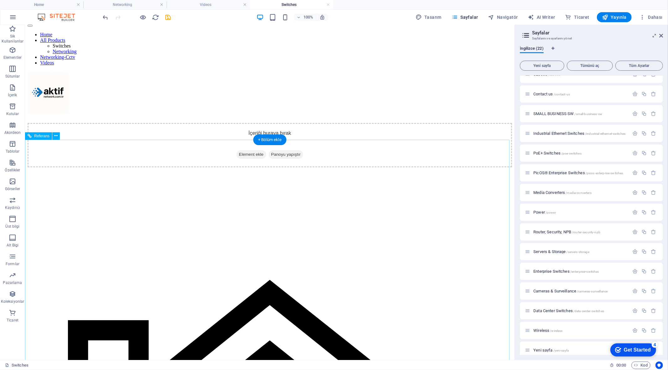
scroll to position [0, 0]
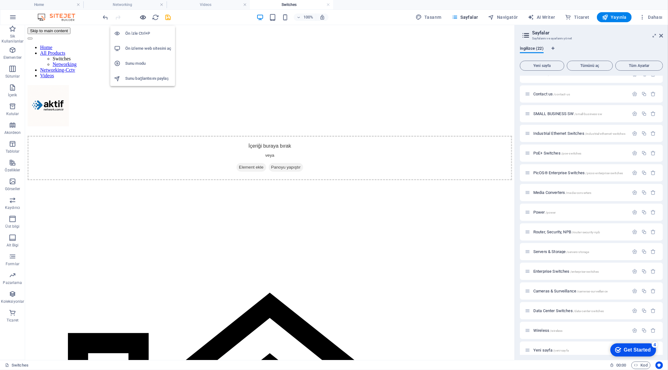
click at [144, 16] on icon "button" at bounding box center [143, 17] width 7 height 7
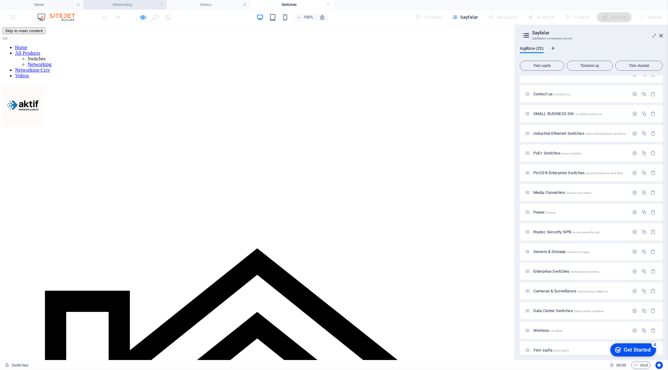
click at [136, 2] on h4 "Networking" at bounding box center [124, 4] width 83 height 7
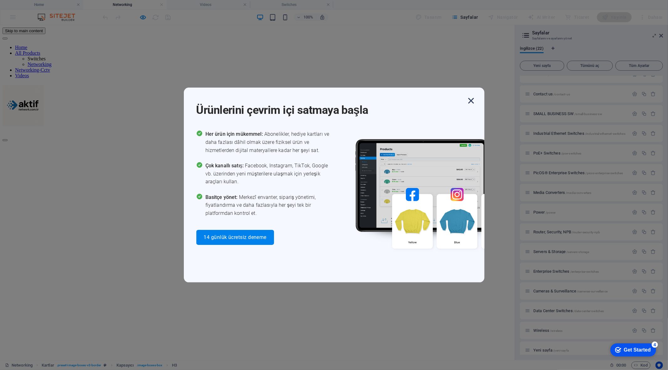
click at [471, 101] on icon "button" at bounding box center [470, 100] width 11 height 11
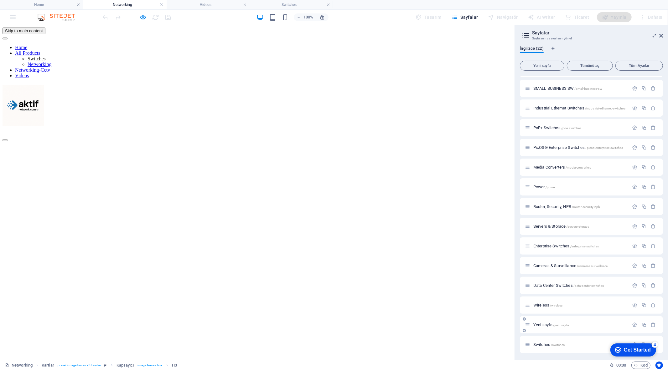
click at [547, 325] on span "Yeni sayfa /yeni-sayfa" at bounding box center [550, 325] width 35 height 5
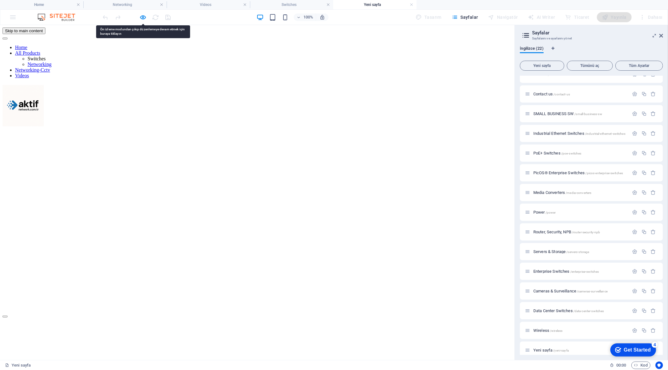
drag, startPoint x: 296, startPoint y: 54, endPoint x: 275, endPoint y: 55, distance: 20.7
click at [275, 55] on nav "Home All Products Switches Networking Networking-Cctv Videos" at bounding box center [257, 61] width 509 height 34
drag, startPoint x: 142, startPoint y: 17, endPoint x: 145, endPoint y: 19, distance: 3.8
click at [142, 17] on icon "button" at bounding box center [143, 17] width 7 height 7
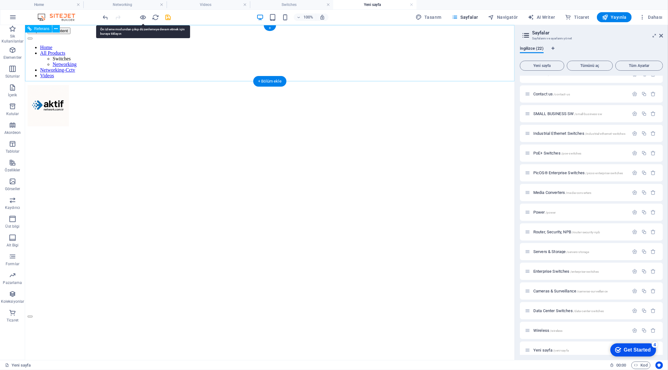
click at [243, 53] on nav "Home All Products Switches Networking Networking-Cctv Videos" at bounding box center [269, 61] width 484 height 34
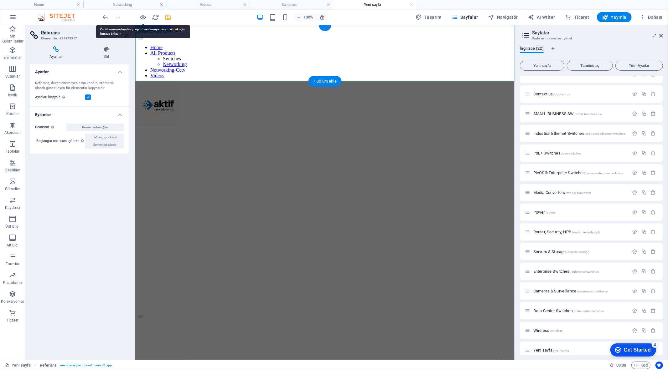
click at [317, 55] on nav "Home All Products Switches Networking Networking-Cctv Videos" at bounding box center [324, 61] width 374 height 34
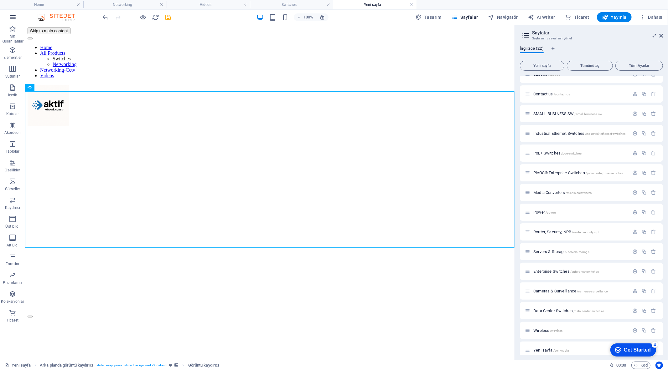
click at [14, 19] on icon "button" at bounding box center [13, 17] width 8 height 8
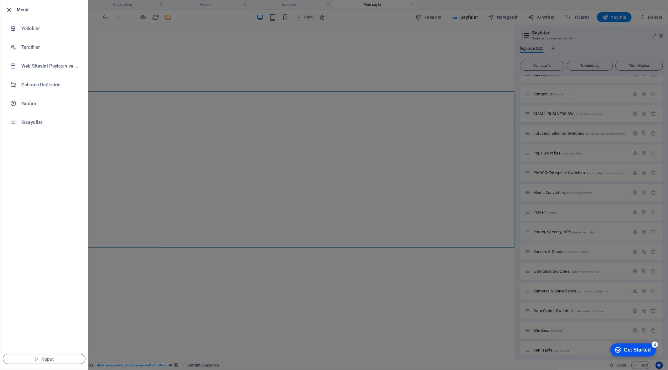
click at [8, 10] on icon "button" at bounding box center [9, 9] width 7 height 7
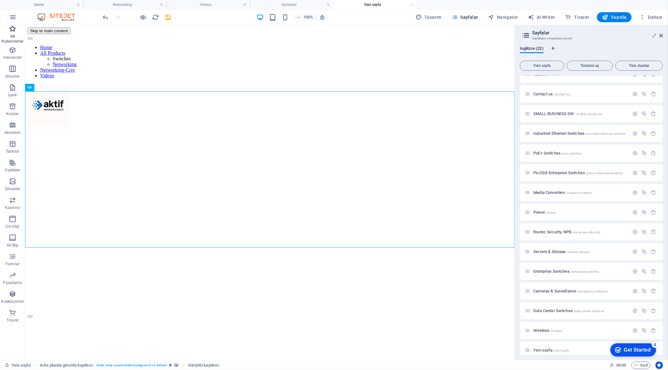
click at [13, 30] on icon "button" at bounding box center [13, 29] width 8 height 8
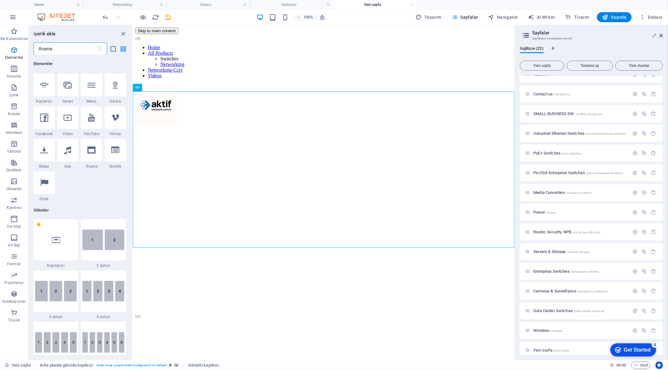
scroll to position [174, 0]
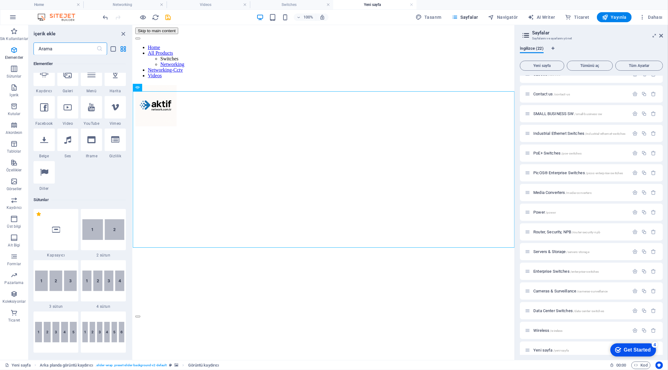
click at [73, 51] on input "text" at bounding box center [64, 49] width 63 height 13
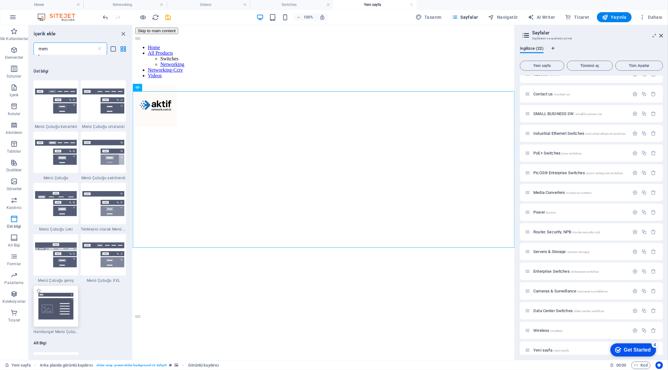
click at [64, 304] on img at bounding box center [56, 306] width 42 height 28
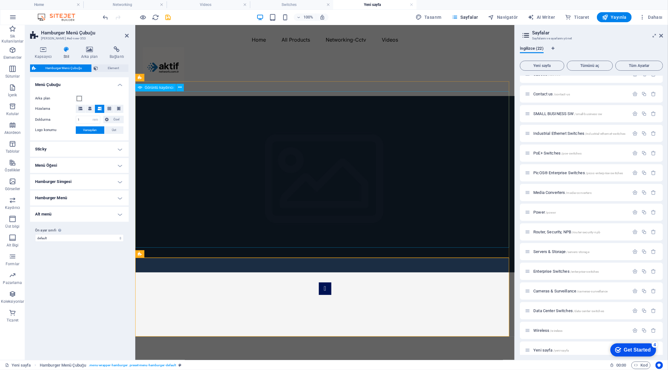
scroll to position [0, 0]
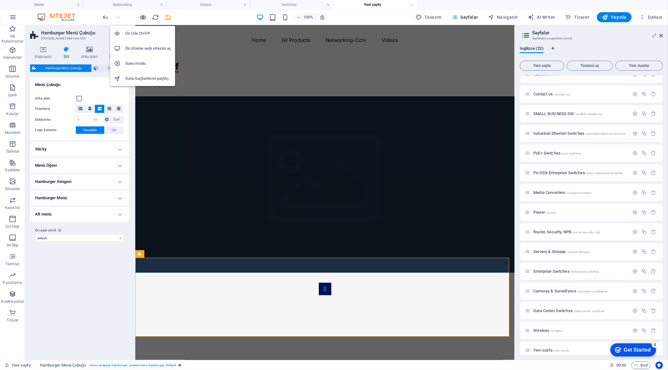
click at [143, 16] on icon "button" at bounding box center [143, 17] width 7 height 7
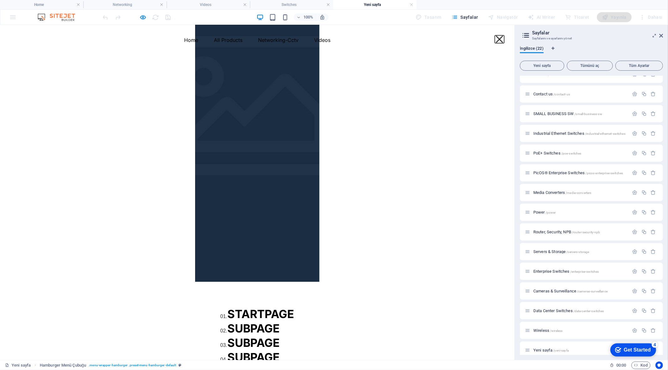
click at [500, 38] on button "Menu" at bounding box center [499, 38] width 7 height 7
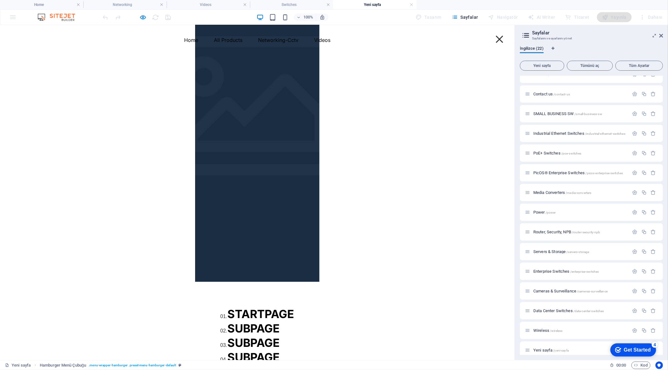
click at [500, 36] on div "Menu" at bounding box center [499, 39] width 9 height 8
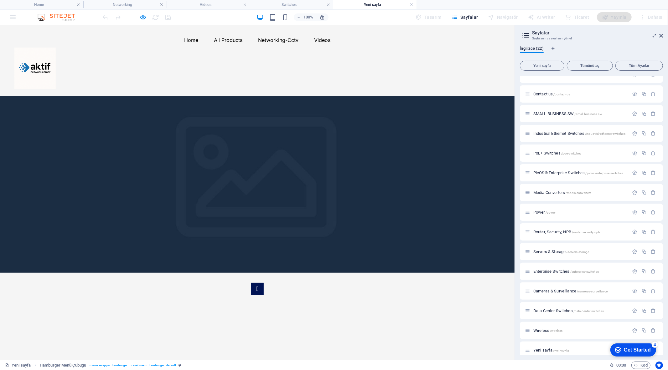
click at [145, 19] on icon "button" at bounding box center [143, 17] width 7 height 7
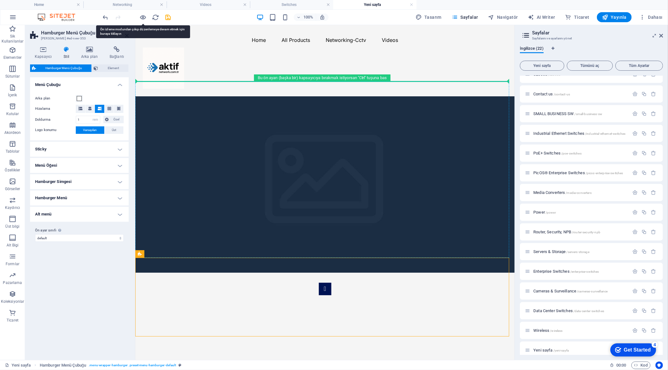
drag, startPoint x: 241, startPoint y: 265, endPoint x: 253, endPoint y: 91, distance: 173.8
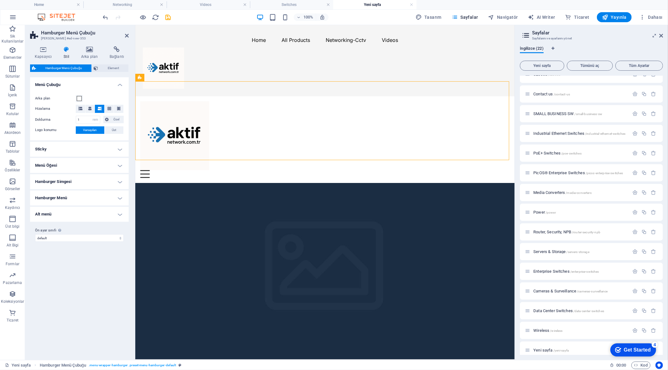
click at [86, 196] on h4 "Hamburger Menü" at bounding box center [79, 198] width 99 height 15
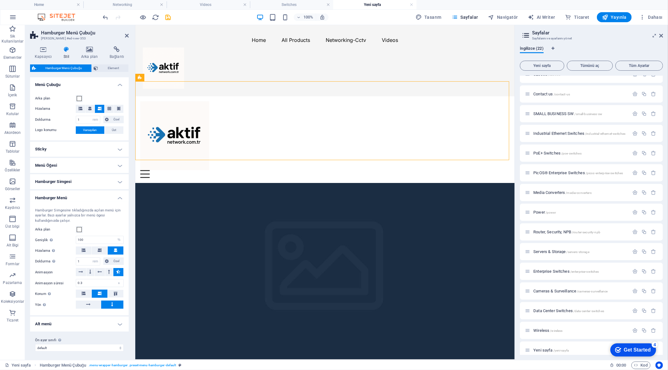
click at [74, 183] on h4 "Hamburger Simgesi" at bounding box center [79, 181] width 99 height 15
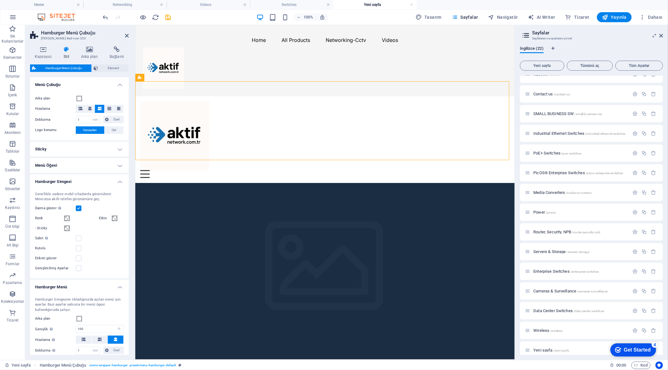
click at [75, 168] on h4 "Menü Öğesi" at bounding box center [79, 165] width 99 height 15
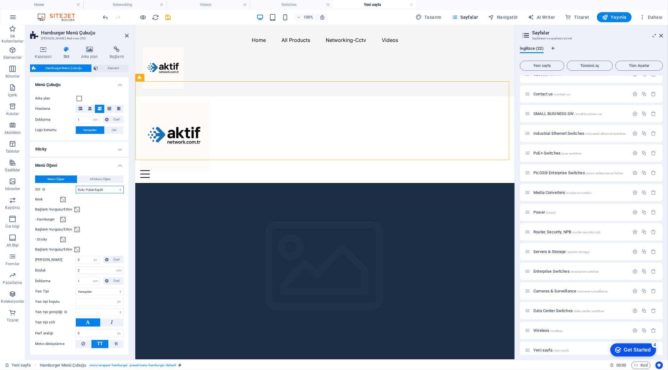
click at [94, 191] on select "Düz Metin rengi Kutu: Solma Kutu: Dikey çevir Kutu: Yatay çevir Kutu: Aşağı kay…" at bounding box center [100, 190] width 48 height 8
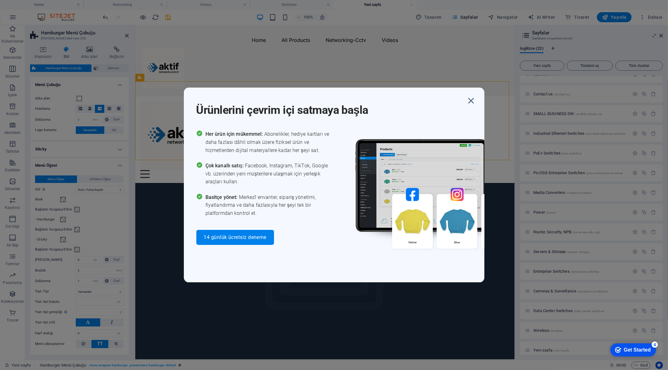
click at [144, 17] on div "Ürünlerini çevrim içi satmaya başla Her ürün için mükemmel: Abonelikler, hediye…" at bounding box center [334, 185] width 668 height 370
click at [470, 98] on icon "button" at bounding box center [470, 100] width 11 height 11
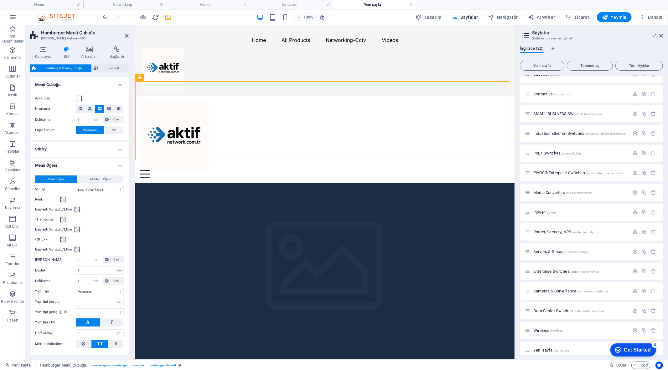
click at [148, 13] on div at bounding box center [137, 17] width 70 height 10
click at [144, 15] on icon "button" at bounding box center [143, 17] width 7 height 7
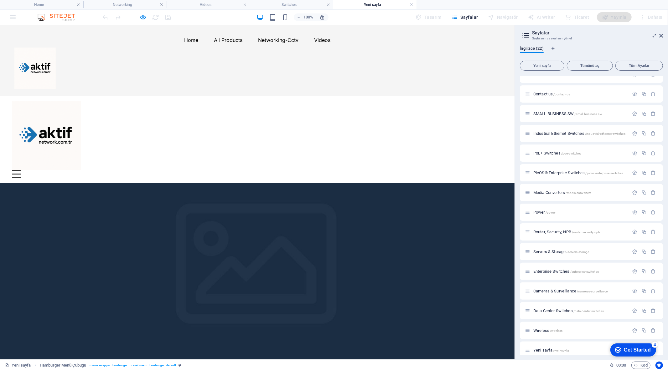
click at [496, 125] on div "Menu İçeriği buraya bırak veya Element ekle Panoyu yapıştır 01. STARTPAGE 02. S…" at bounding box center [257, 139] width 514 height 87
click at [21, 170] on div "Menu" at bounding box center [16, 174] width 9 height 8
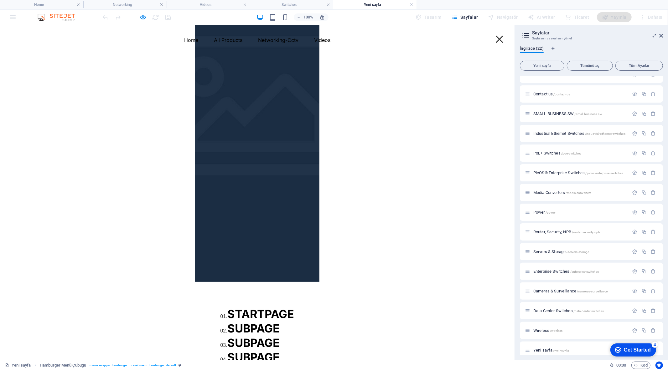
click at [280, 321] on span "SUBPAGE" at bounding box center [253, 328] width 53 height 14
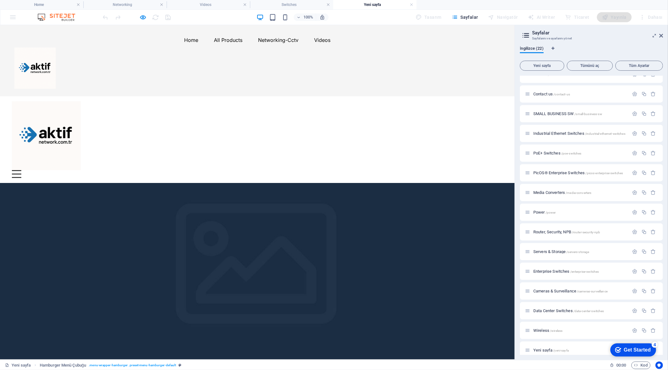
click at [21, 170] on div "Menu" at bounding box center [16, 174] width 9 height 8
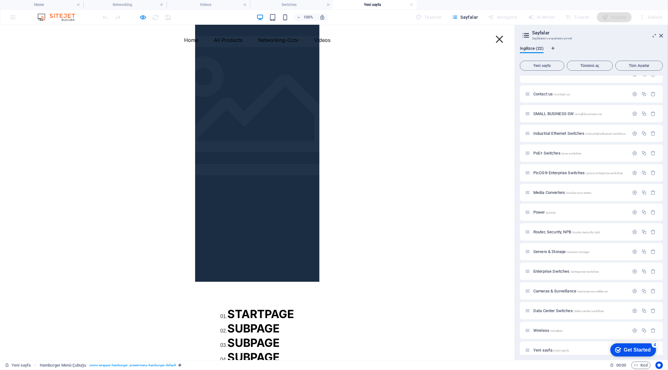
click at [280, 365] on span "SUBPAGE" at bounding box center [253, 372] width 53 height 14
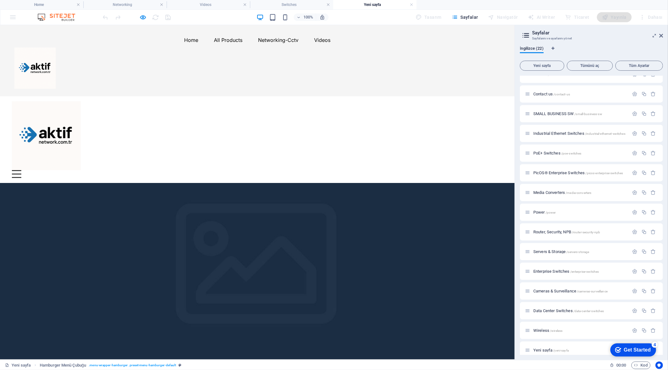
click at [21, 170] on div "Menu" at bounding box center [16, 174] width 9 height 8
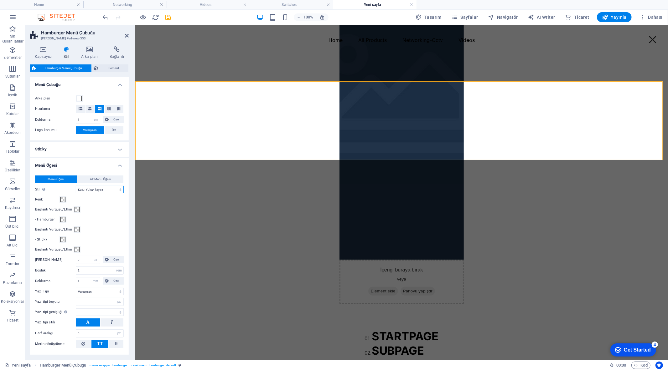
click at [106, 190] on select "Düz Metin rengi Kutu: Solma Kutu: Dikey çevir Kutu: Yatay çevir Kutu: Aşağı kay…" at bounding box center [100, 190] width 48 height 8
click at [76, 186] on select "Düz Metin rengi Kutu: Solma Kutu: Dikey çevir Kutu: Yatay çevir Kutu: Aşağı kay…" at bounding box center [100, 190] width 48 height 8
click at [167, 17] on icon "save" at bounding box center [168, 17] width 7 height 7
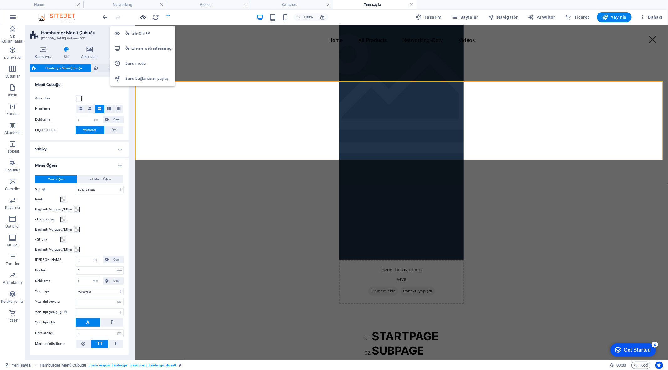
click at [144, 15] on icon "button" at bounding box center [143, 17] width 7 height 7
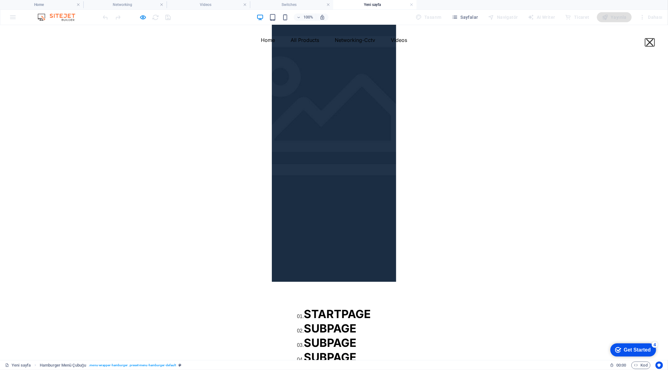
click at [650, 42] on button "Menu" at bounding box center [649, 41] width 7 height 7
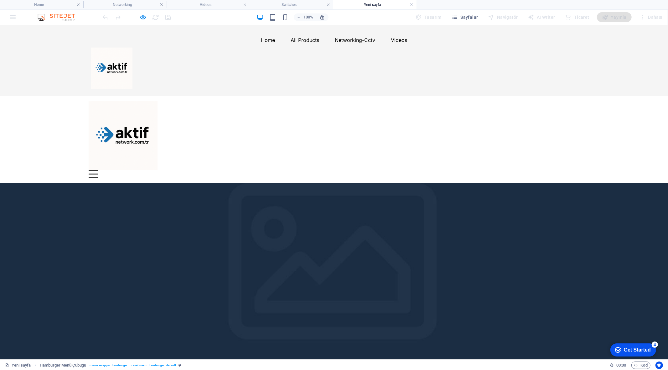
click at [98, 170] on div "Menu" at bounding box center [93, 174] width 9 height 8
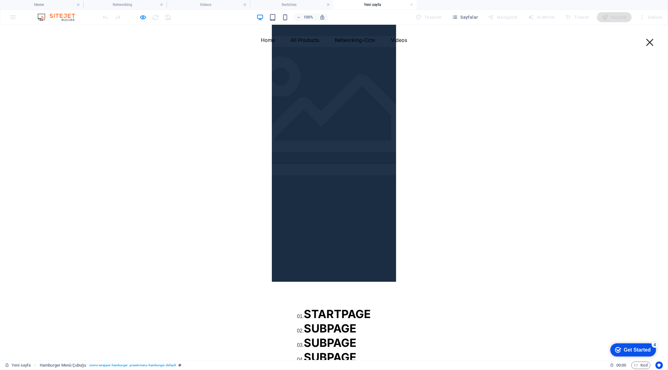
click at [357, 336] on span "SUBPAGE" at bounding box center [330, 343] width 53 height 14
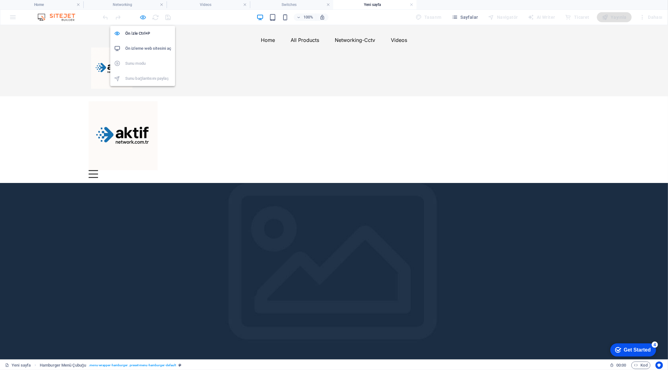
click at [143, 16] on icon "button" at bounding box center [143, 17] width 7 height 7
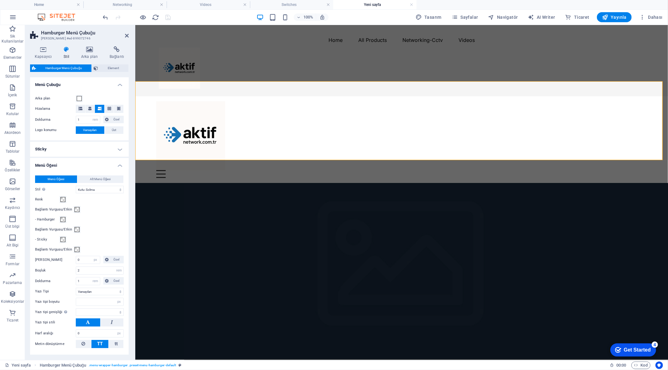
scroll to position [35, 0]
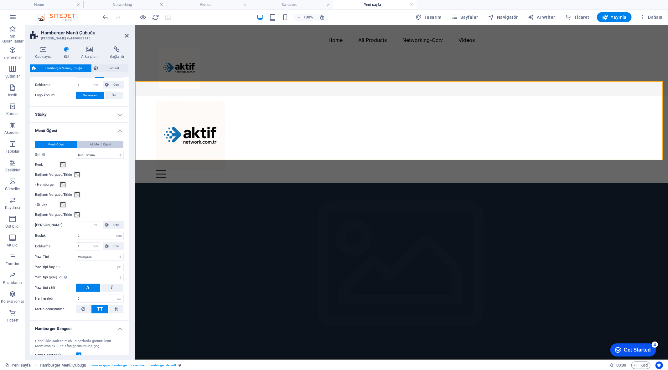
click at [99, 144] on span "Alt Menü Öğesi" at bounding box center [100, 145] width 21 height 8
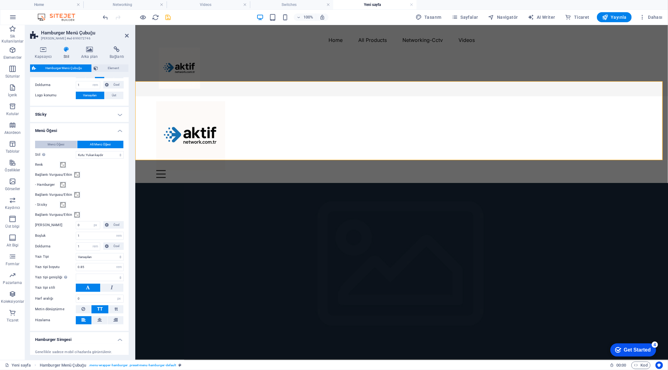
click at [64, 144] on button "Menü Öğesi" at bounding box center [56, 145] width 42 height 8
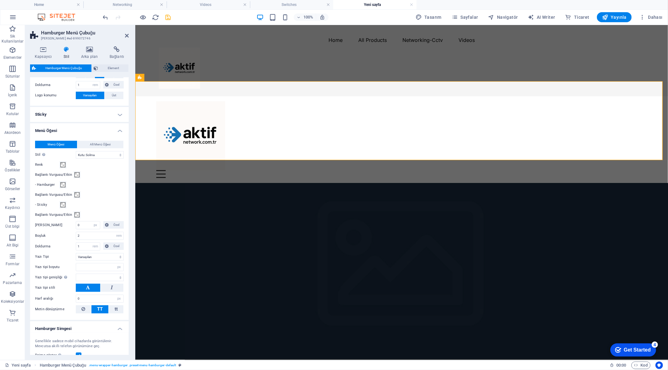
click at [105, 115] on h4 "Sticky" at bounding box center [79, 114] width 99 height 15
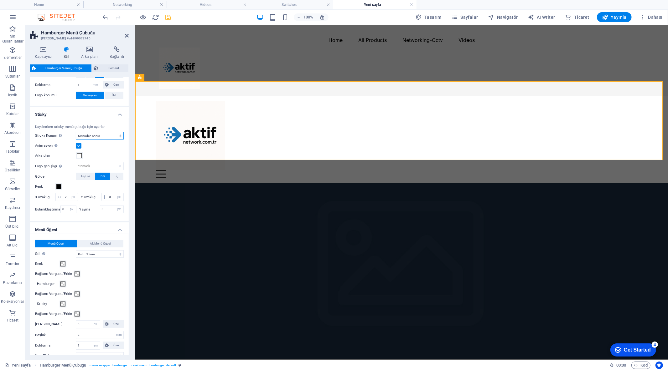
click at [105, 136] on select "Kapalı Hızlı Menüden sonra Banner'dan sonra Yukarı kaydırırken" at bounding box center [100, 136] width 48 height 8
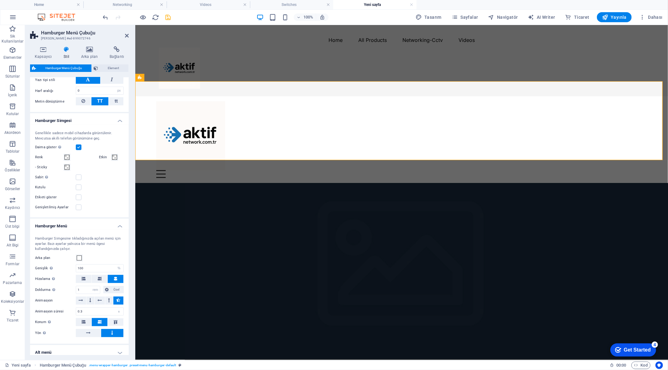
scroll to position [348, 0]
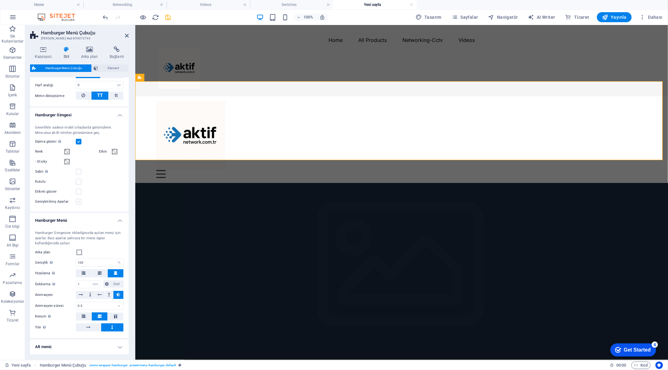
click at [78, 205] on label at bounding box center [79, 202] width 6 height 6
click at [0, 0] on input "Genişletilmiş Ayarlar" at bounding box center [0, 0] width 0 height 0
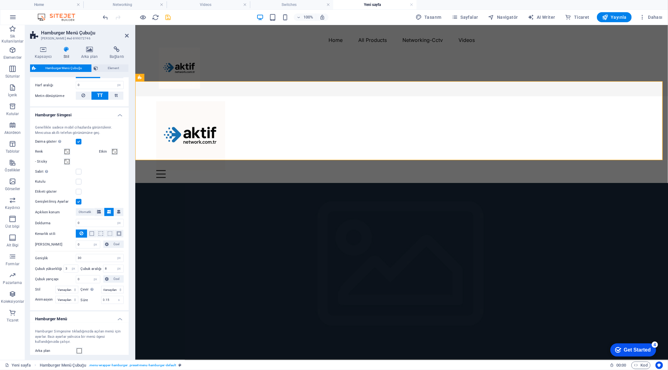
click at [79, 205] on label at bounding box center [79, 202] width 6 height 6
click at [0, 0] on input "Genişletilmiş Ayarlar" at bounding box center [0, 0] width 0 height 0
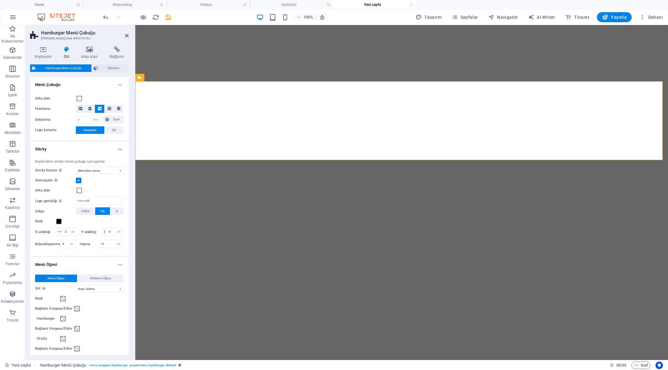
select select "rem"
select select "sticky_menu"
select select "px"
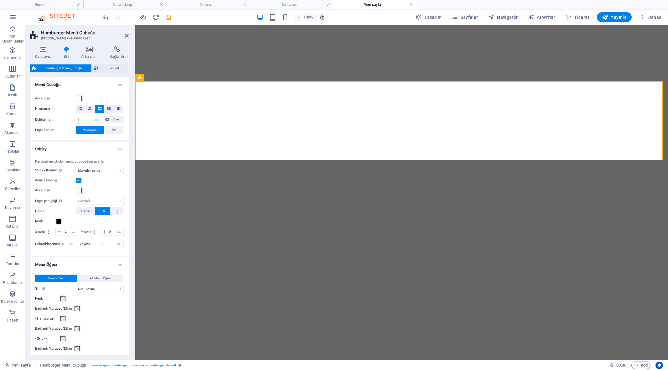
select select "px"
select select "hover_box_fade"
select select "px"
select select "rem"
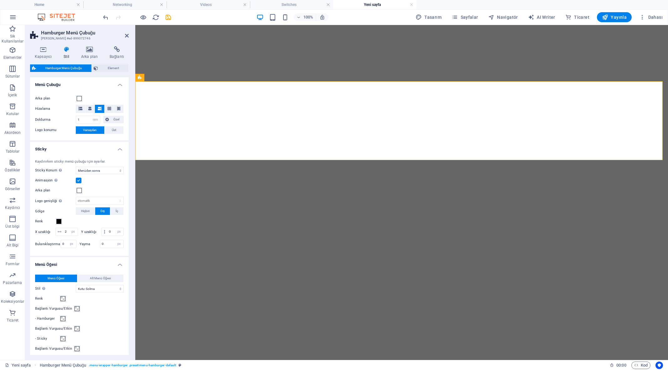
select select "px"
select select
select select "px"
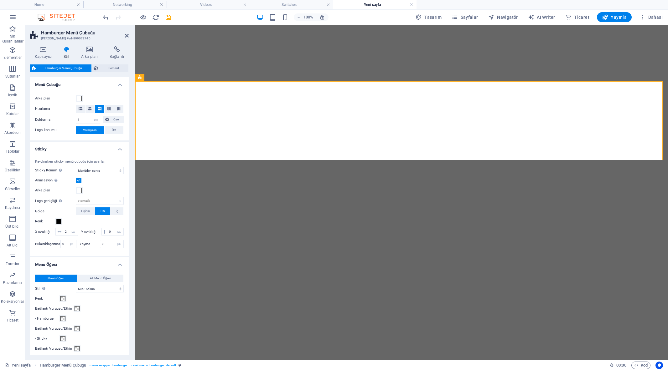
select select "px"
select select "%"
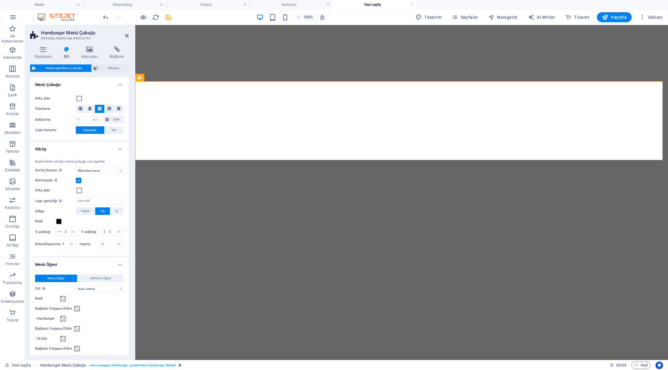
select select "rem"
select select "px"
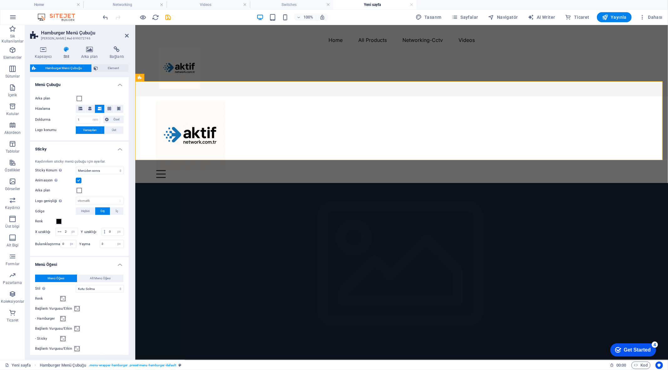
scroll to position [574, 0]
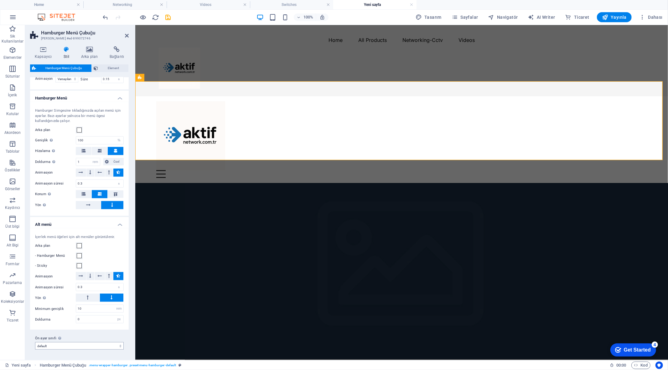
drag, startPoint x: 0, startPoint y: 0, endPoint x: 76, endPoint y: 348, distance: 356.3
click at [76, 348] on select "default Ön ayar sınıfı ekle" at bounding box center [79, 346] width 89 height 8
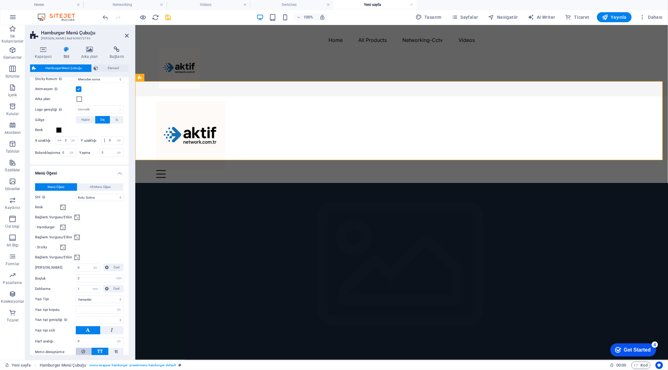
scroll to position [53, 0]
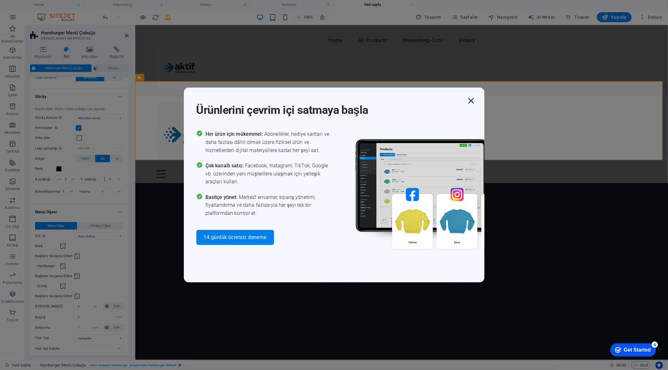
click at [473, 101] on icon "button" at bounding box center [470, 100] width 11 height 11
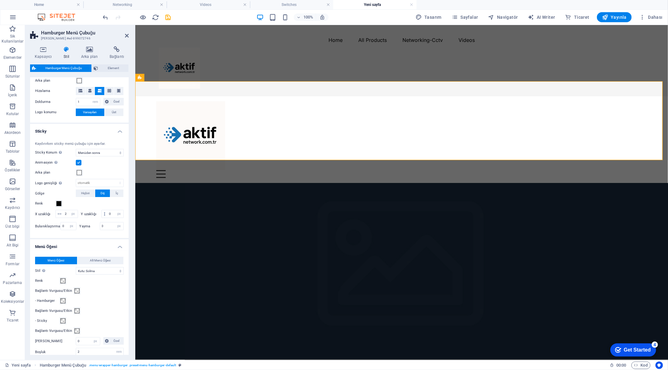
scroll to position [0, 0]
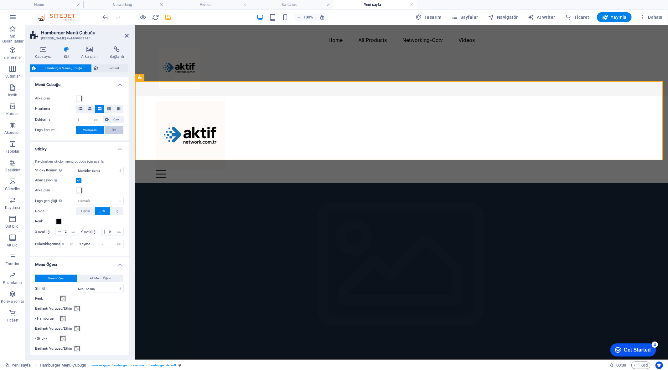
click at [115, 130] on span "Üst" at bounding box center [114, 130] width 4 height 8
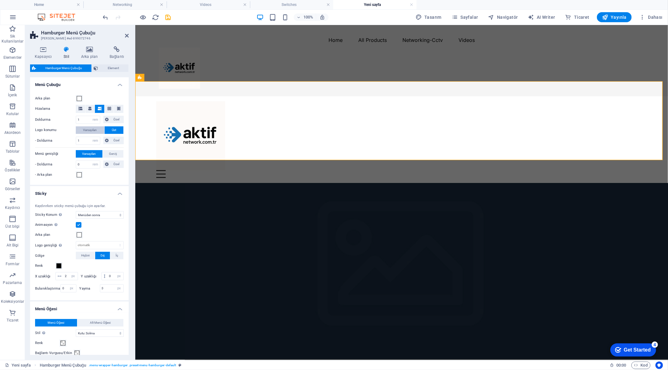
select select
click at [95, 128] on span "Varsayılan" at bounding box center [90, 130] width 14 height 8
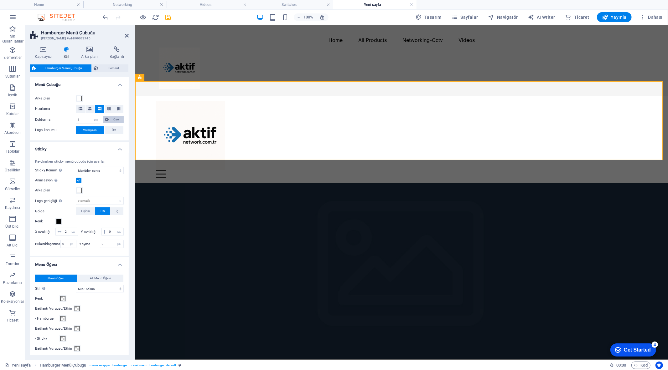
click at [113, 120] on span "Özel" at bounding box center [116, 120] width 11 height 8
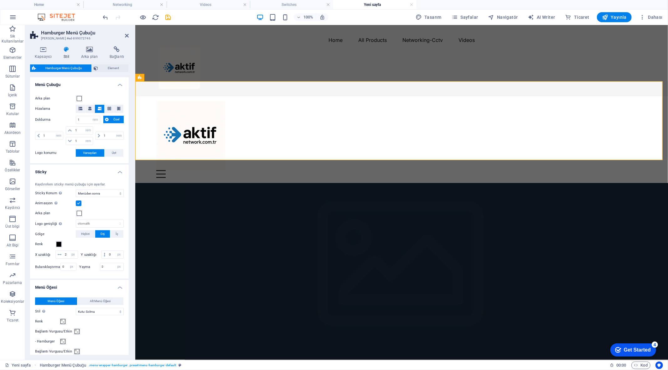
select select
click at [91, 107] on icon at bounding box center [90, 109] width 4 height 4
click at [82, 110] on icon at bounding box center [81, 109] width 4 height 4
select select
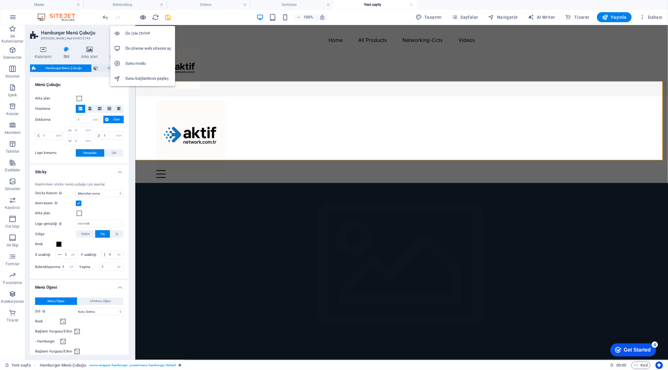
click at [144, 20] on icon "button" at bounding box center [143, 17] width 7 height 7
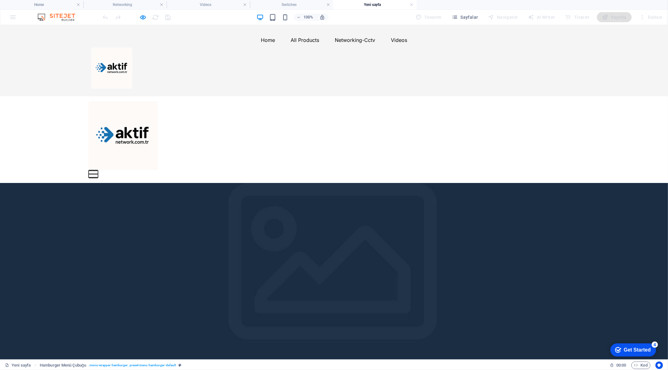
click at [98, 170] on button "Menu" at bounding box center [93, 170] width 9 height 1
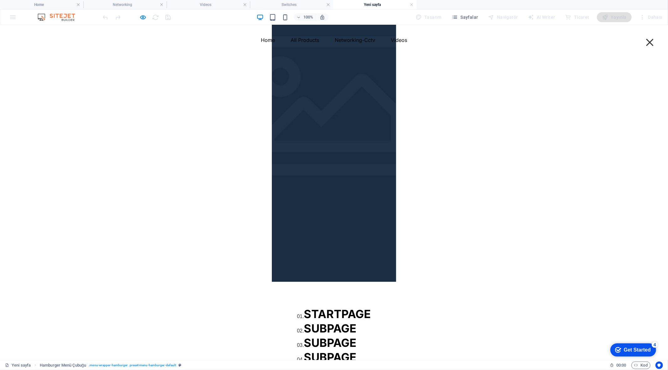
click at [645, 43] on div "Menu" at bounding box center [649, 42] width 9 height 8
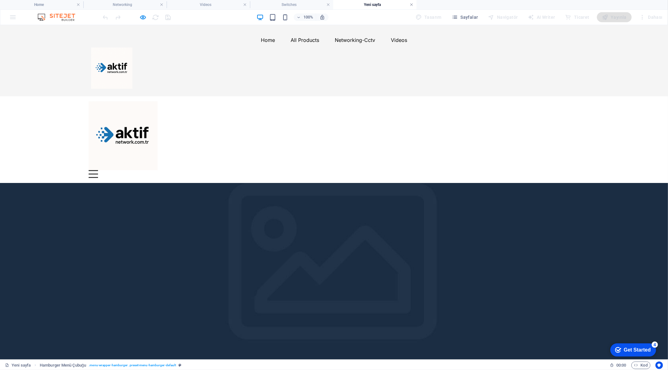
click at [410, 6] on link at bounding box center [411, 5] width 4 height 6
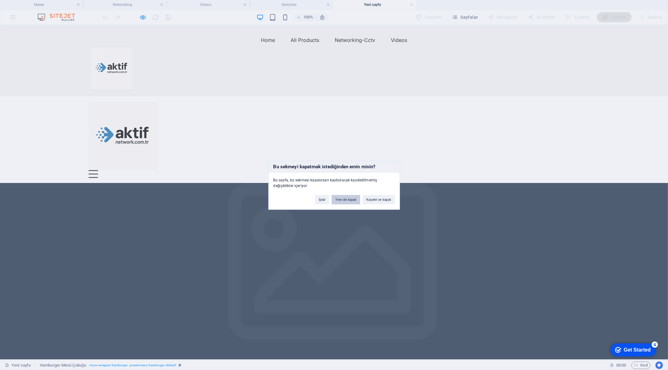
click at [346, 197] on button "Yine de kapat" at bounding box center [345, 199] width 28 height 9
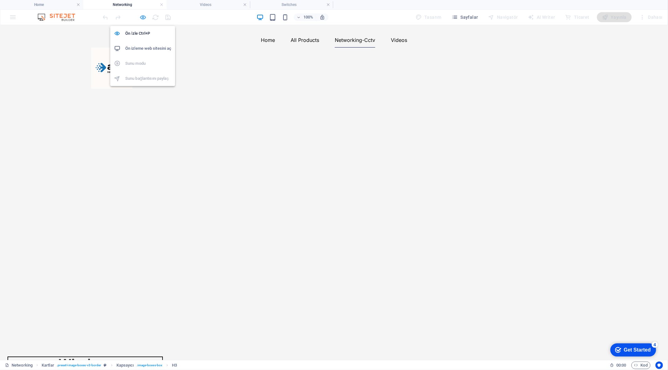
click at [143, 18] on icon "button" at bounding box center [143, 17] width 7 height 7
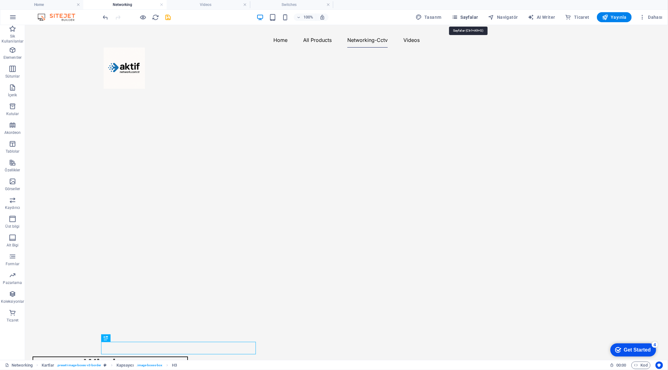
click at [473, 15] on span "Sayfalar" at bounding box center [464, 17] width 27 height 6
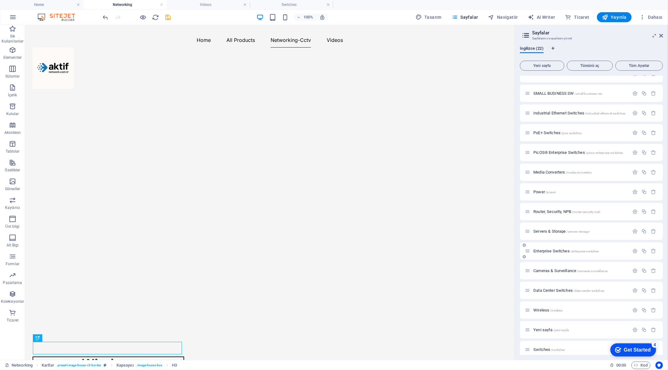
scroll to position [154, 0]
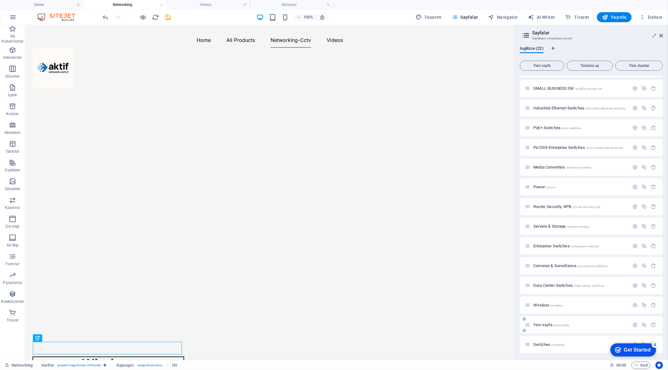
click at [549, 326] on span "Yeni sayfa /yeni-sayfa" at bounding box center [550, 325] width 35 height 5
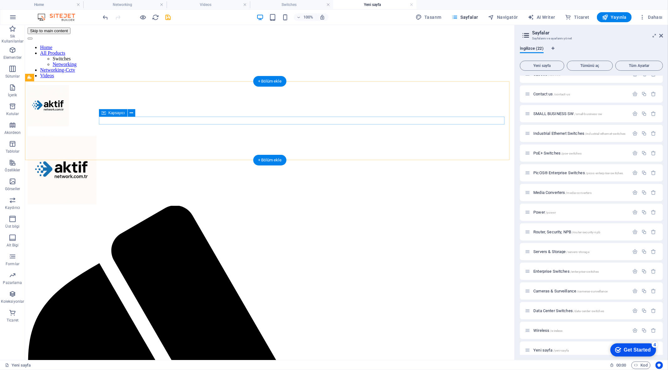
scroll to position [0, 0]
click at [16, 35] on p "Sik Kullanilanlar" at bounding box center [12, 39] width 25 height 10
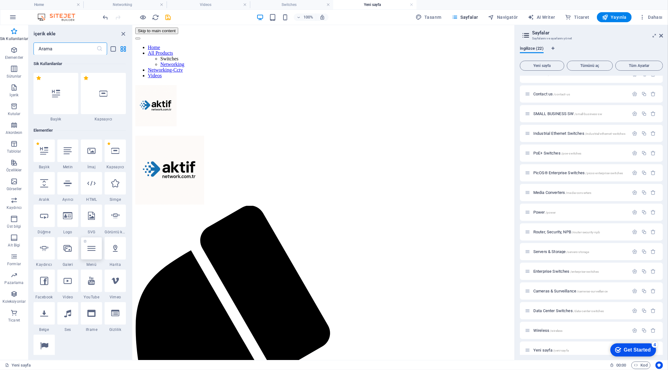
click at [95, 252] on icon at bounding box center [91, 248] width 8 height 8
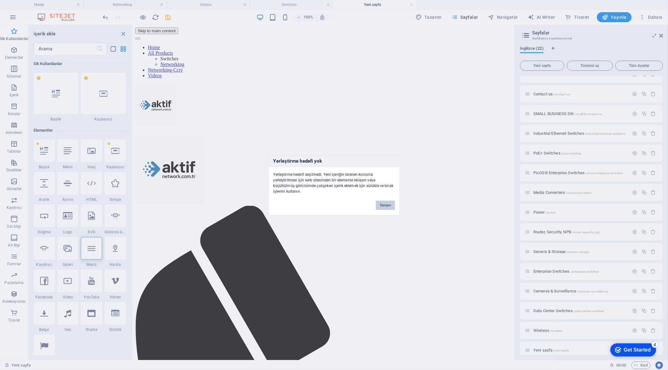
click at [389, 205] on button "Tamam" at bounding box center [385, 205] width 19 height 9
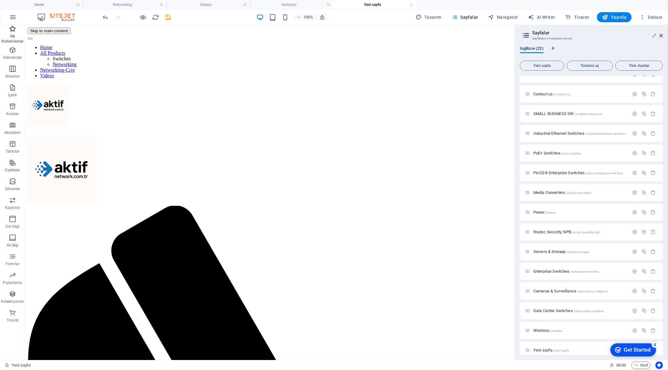
click at [13, 36] on p "Sik Kullanilanlar" at bounding box center [12, 39] width 25 height 10
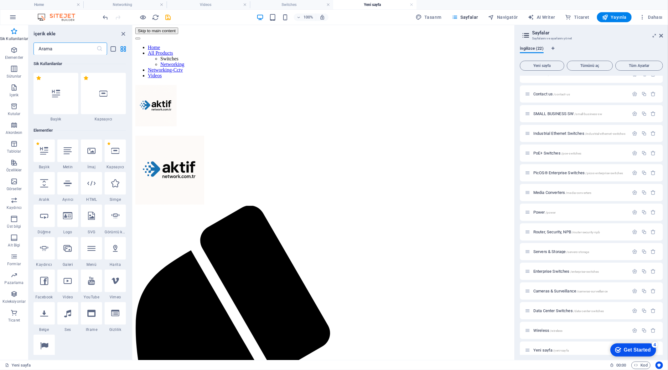
click at [61, 52] on input "text" at bounding box center [64, 49] width 63 height 13
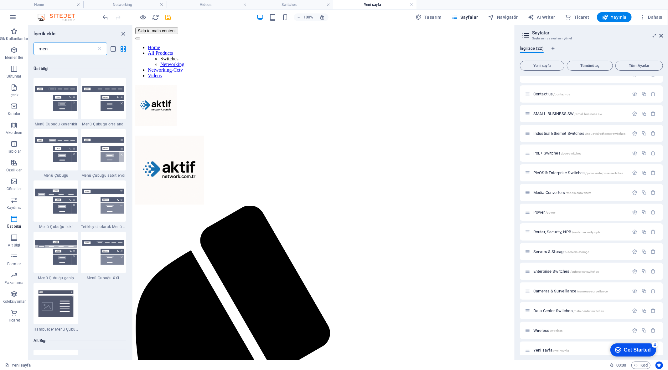
scroll to position [174, 0]
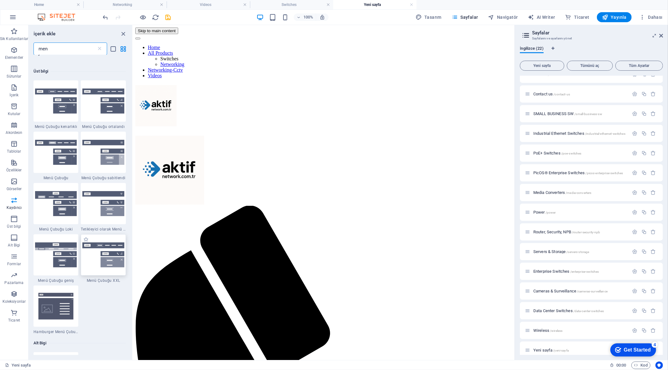
type input "men"
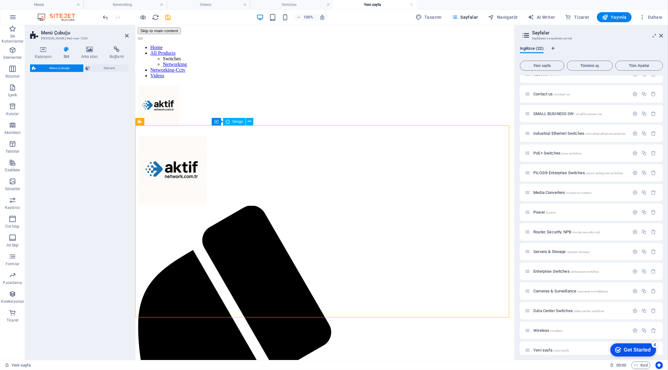
scroll to position [35, 0]
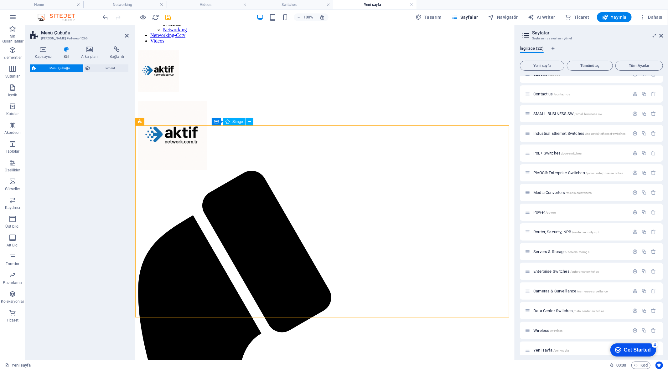
select select "rem"
select select "preset-menu-v2-xxl"
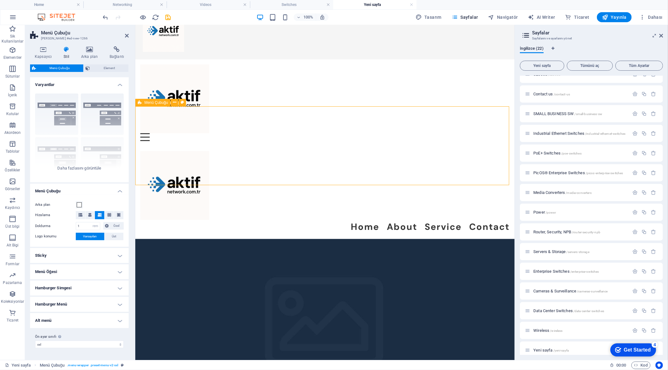
scroll to position [38, 0]
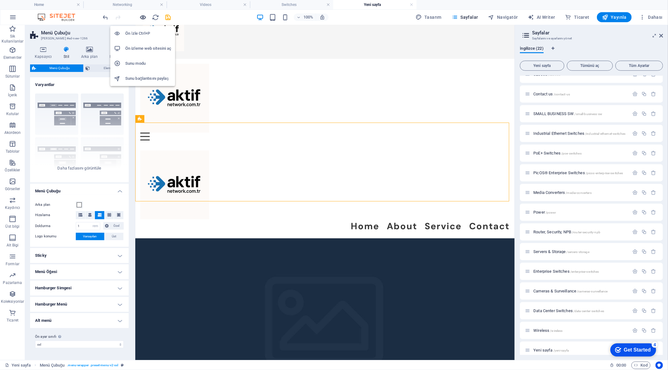
click at [143, 16] on icon "button" at bounding box center [143, 17] width 7 height 7
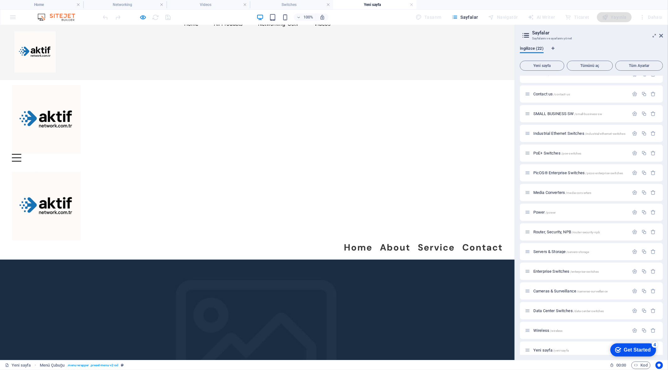
scroll to position [0, 0]
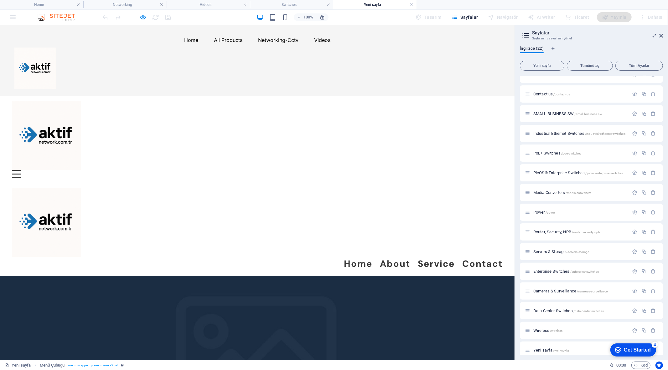
click at [21, 170] on div "Menu" at bounding box center [16, 174] width 9 height 8
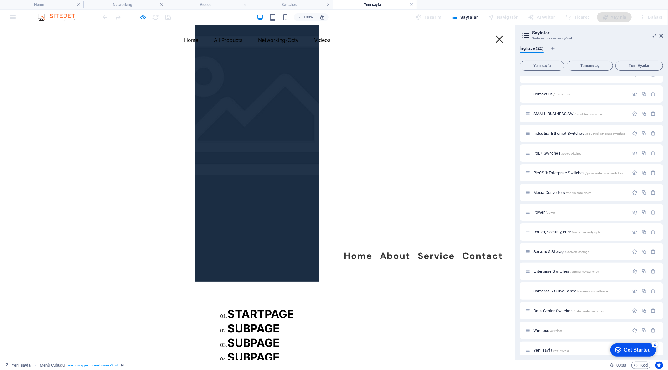
click at [439, 249] on link "Service" at bounding box center [436, 256] width 37 height 14
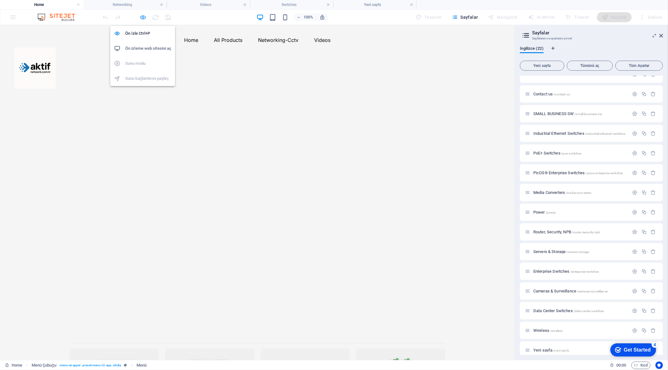
click at [142, 16] on icon "button" at bounding box center [143, 17] width 7 height 7
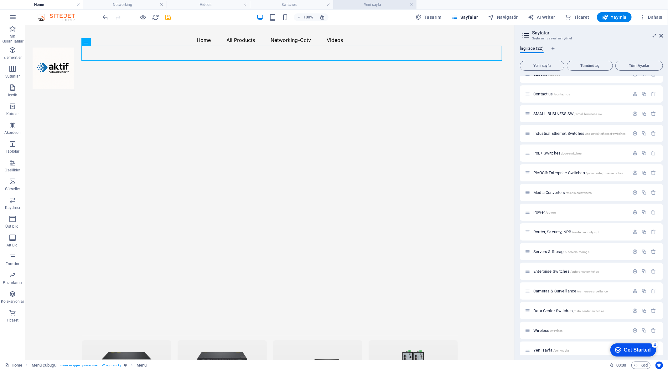
click at [384, 5] on h4 "Yeni sayfa" at bounding box center [374, 4] width 83 height 7
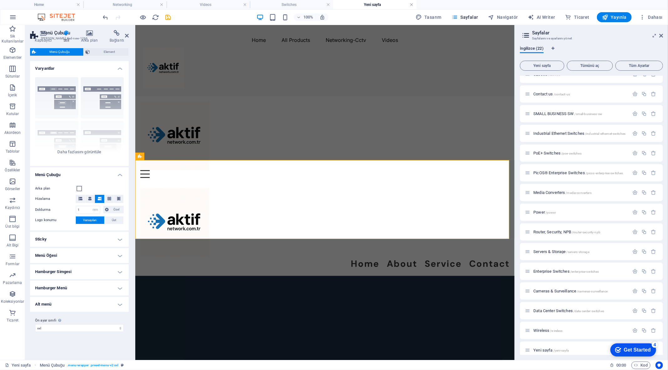
click at [412, 5] on link at bounding box center [411, 5] width 4 height 6
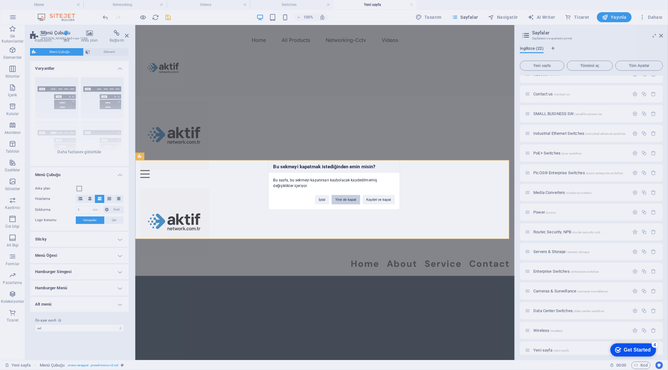
click at [351, 200] on button "Yine de kapat" at bounding box center [345, 199] width 28 height 9
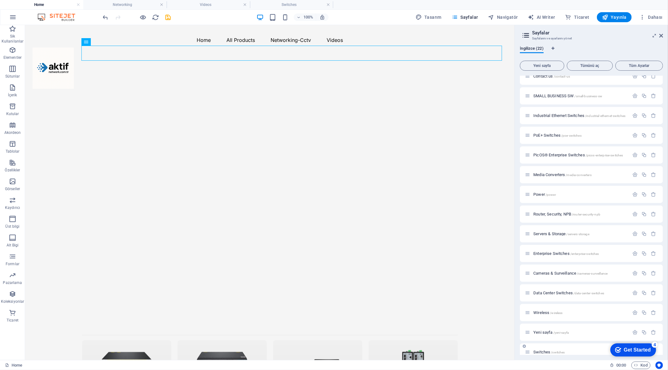
scroll to position [154, 0]
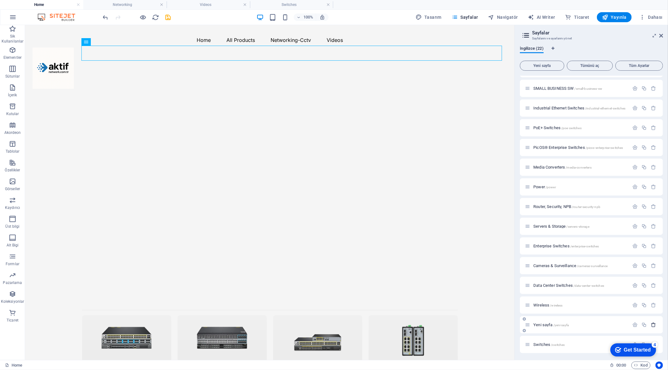
click at [653, 323] on icon "button" at bounding box center [652, 324] width 5 height 5
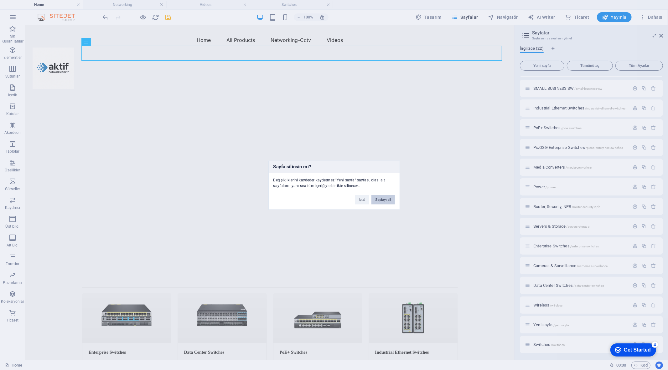
click at [385, 198] on button "Sayfayı sil" at bounding box center [382, 199] width 23 height 9
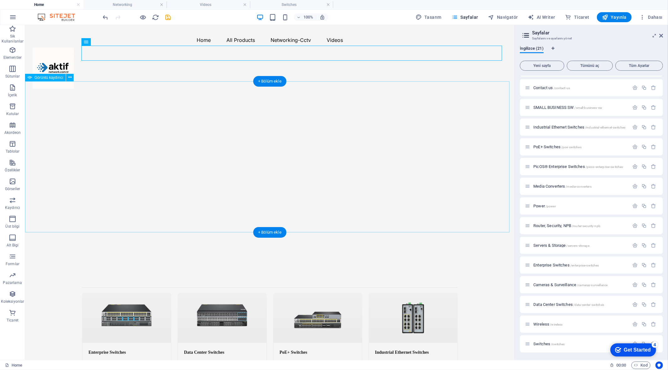
scroll to position [134, 0]
click at [144, 17] on icon "button" at bounding box center [143, 17] width 7 height 7
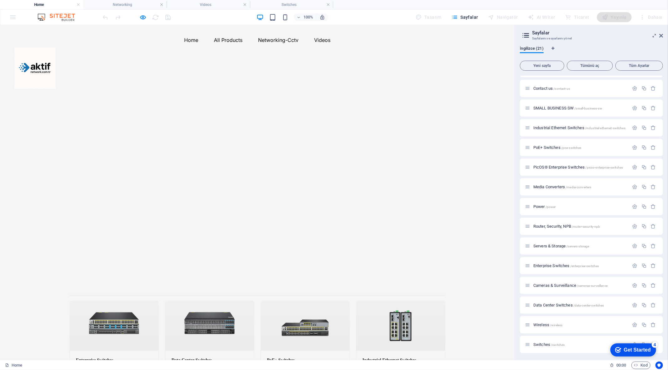
click at [187, 18] on div "100% Tasarım Sayfalar Navigatör AI Writer Ticaret Yayınla Dahası" at bounding box center [383, 17] width 563 height 10
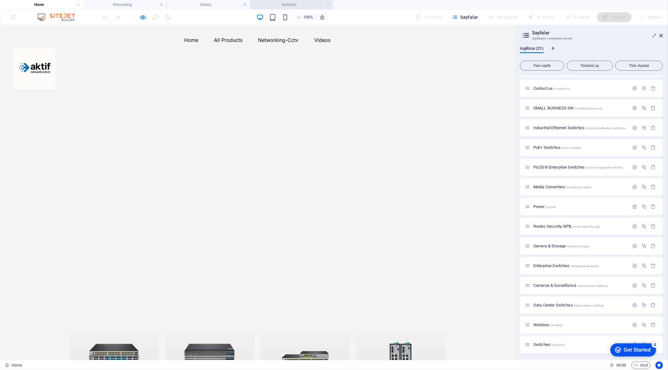
click at [311, 5] on h4 "Switches" at bounding box center [291, 4] width 83 height 7
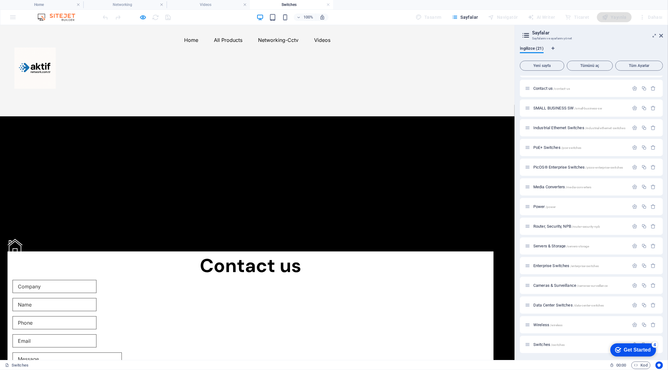
click at [328, 4] on link at bounding box center [328, 5] width 4 height 6
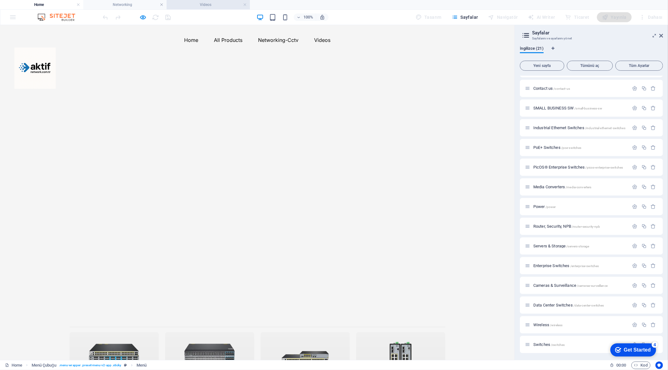
click at [217, 6] on h4 "Videos" at bounding box center [208, 4] width 83 height 7
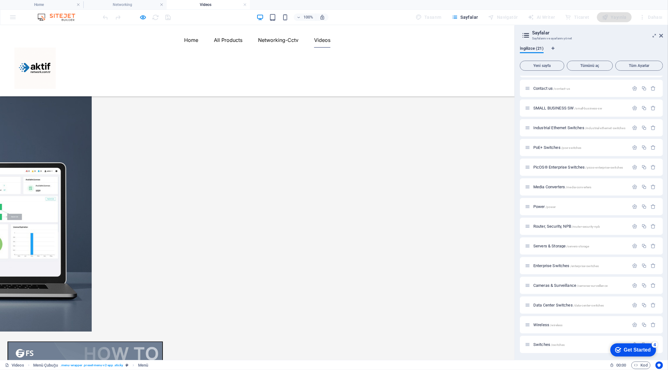
scroll to position [252, 0]
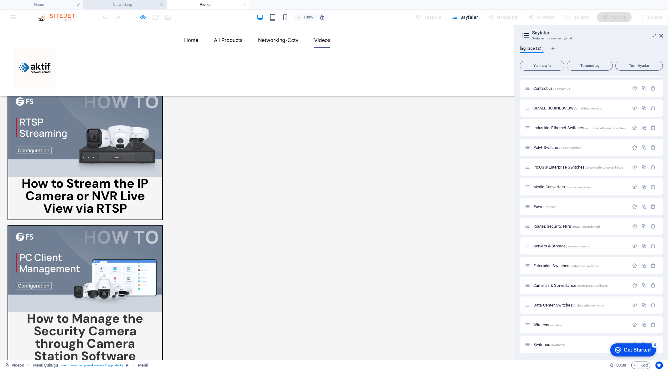
click at [136, 3] on h4 "Networking" at bounding box center [124, 4] width 83 height 7
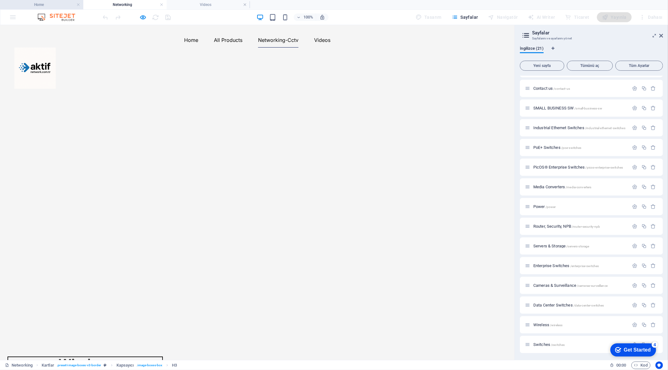
click at [51, 4] on h4 "Home" at bounding box center [41, 4] width 83 height 7
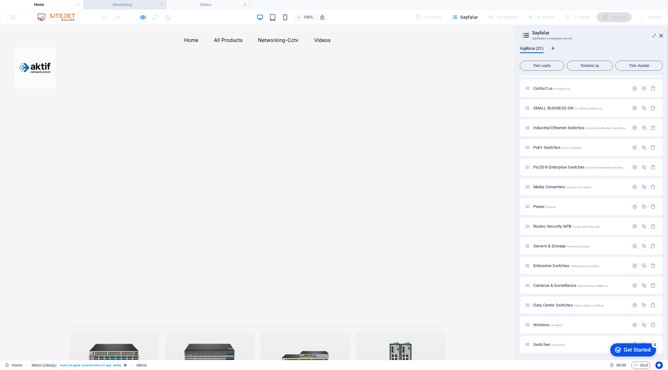
click at [122, 5] on h4 "Networking" at bounding box center [124, 4] width 83 height 7
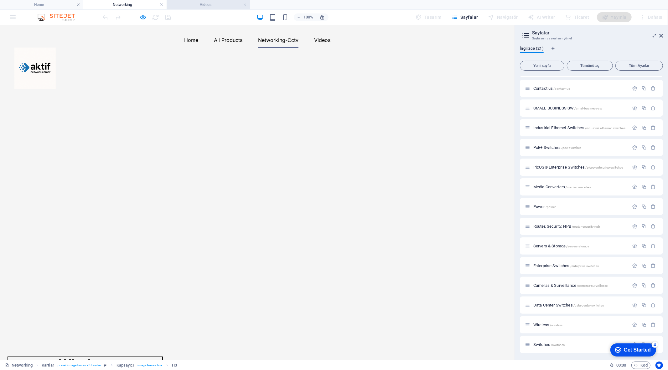
click at [203, 1] on h4 "Videos" at bounding box center [208, 4] width 83 height 7
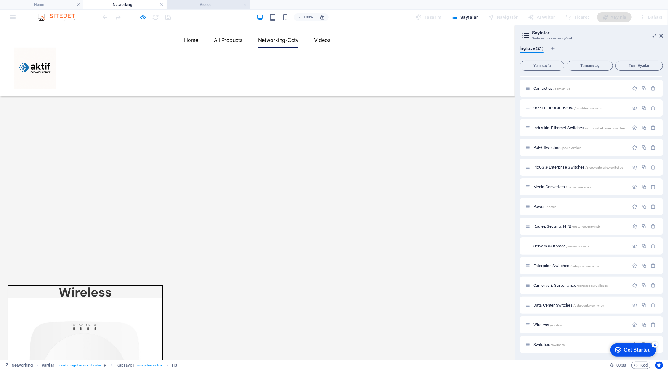
scroll to position [252, 0]
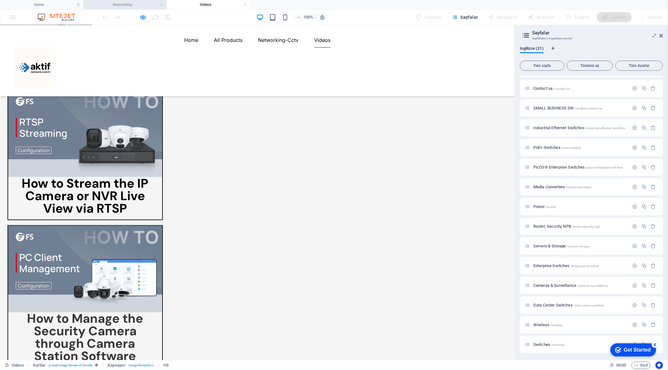
click at [133, 6] on h4 "Networking" at bounding box center [124, 4] width 83 height 7
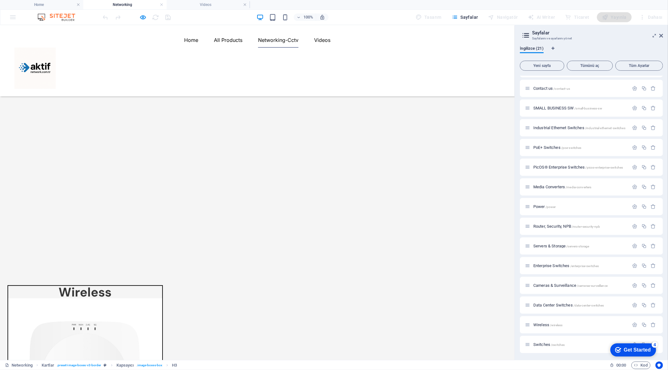
scroll to position [0, 0]
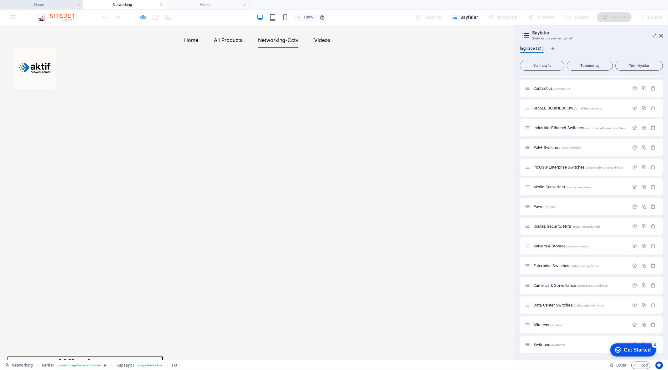
click at [54, 5] on h4 "Home" at bounding box center [41, 4] width 83 height 7
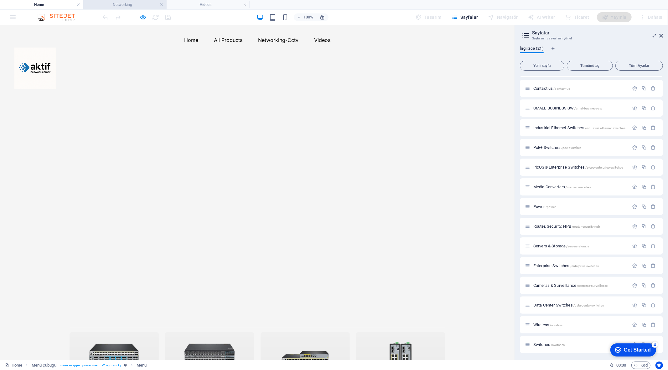
click at [121, 3] on h4 "Networking" at bounding box center [124, 4] width 83 height 7
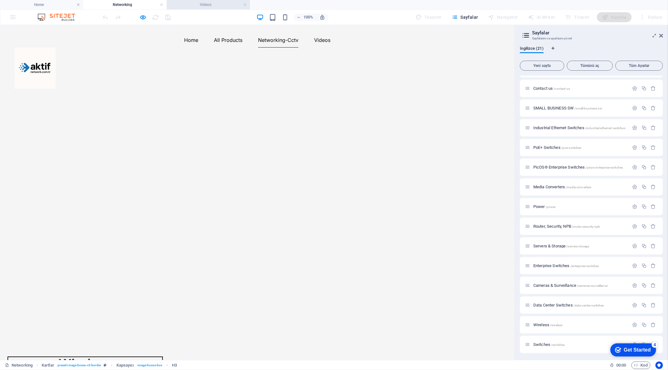
click at [219, 2] on h4 "Videos" at bounding box center [208, 4] width 83 height 7
